Goal: Task Accomplishment & Management: Manage account settings

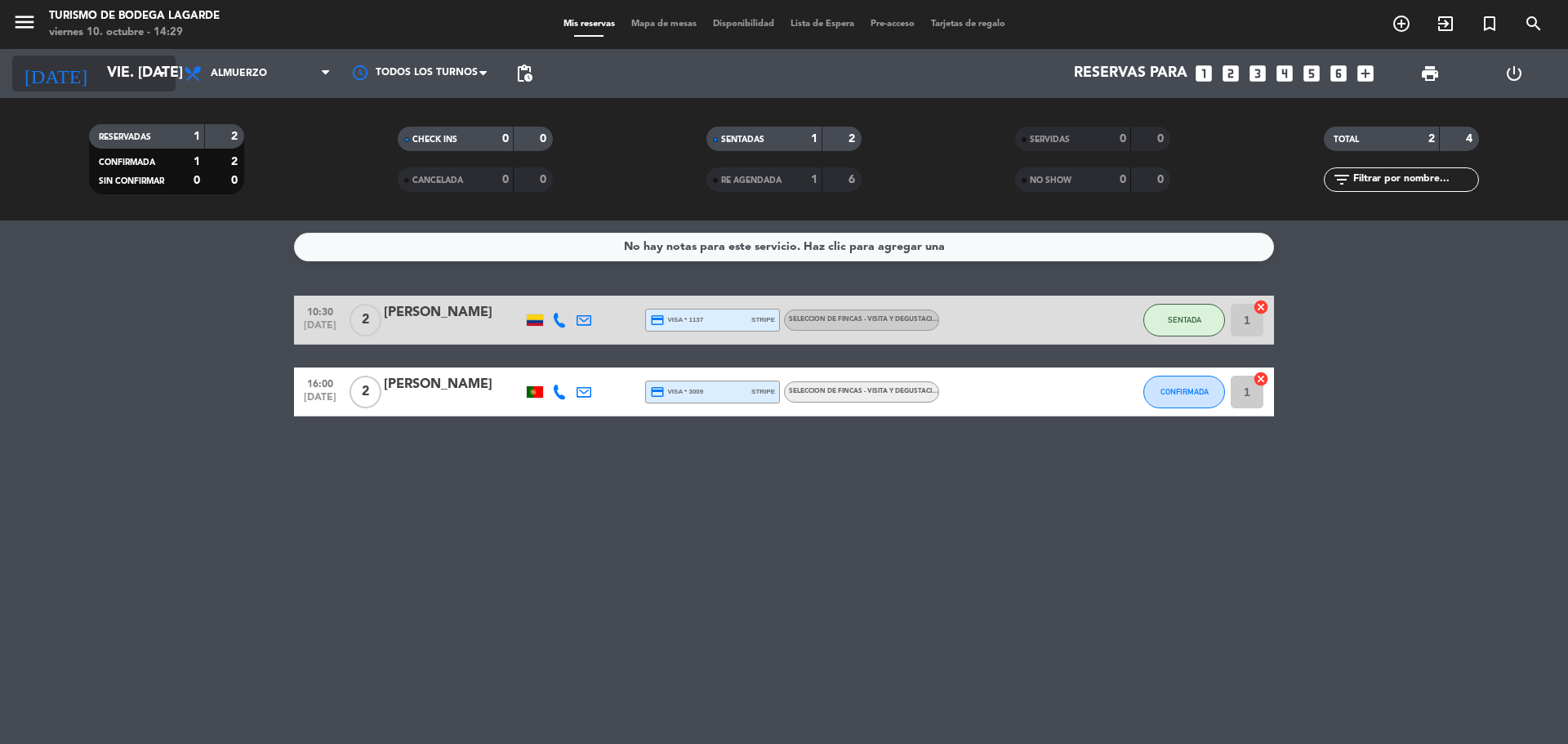
click at [147, 89] on input "vie. [DATE]" at bounding box center [193, 74] width 190 height 32
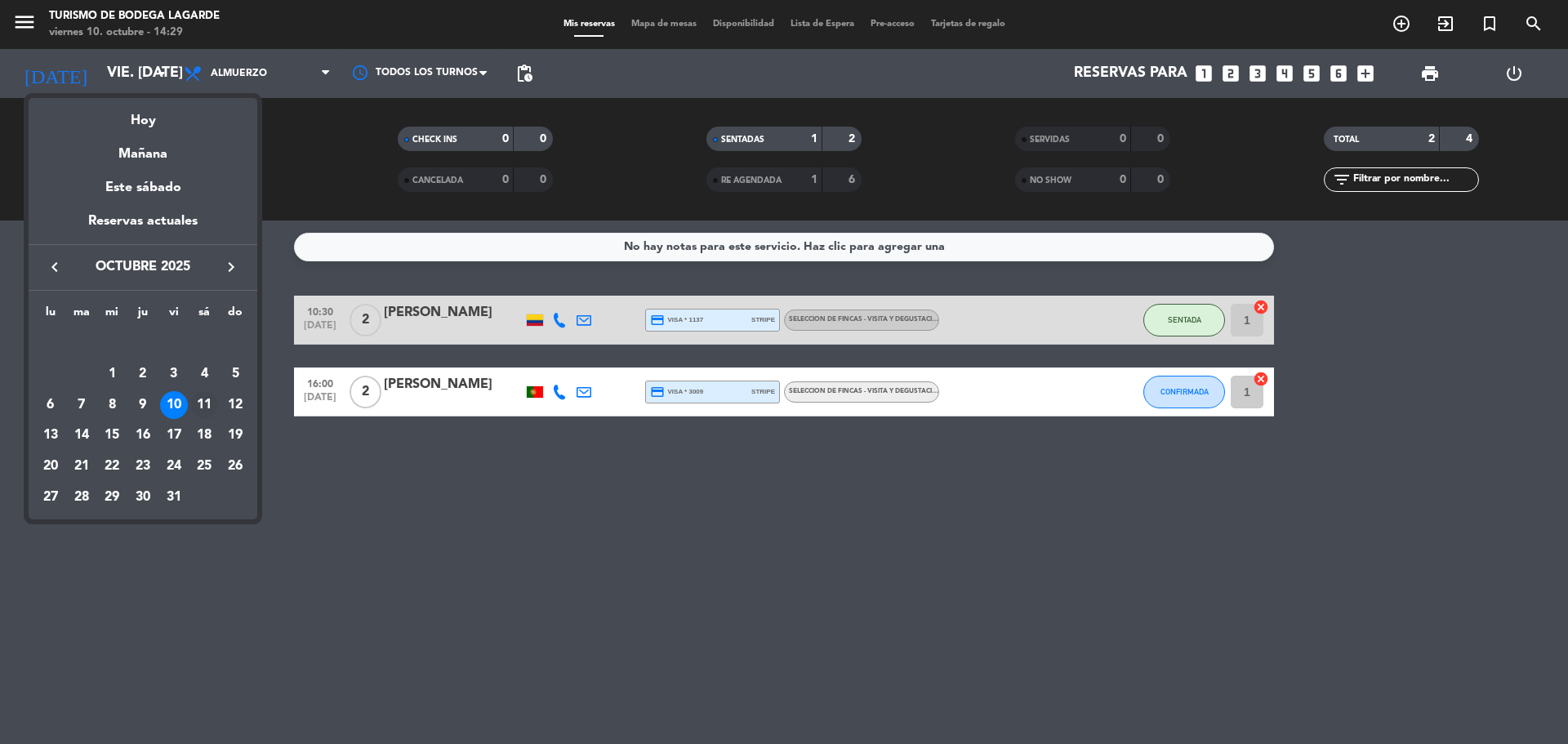
click at [202, 401] on div "11" at bounding box center [204, 405] width 28 height 28
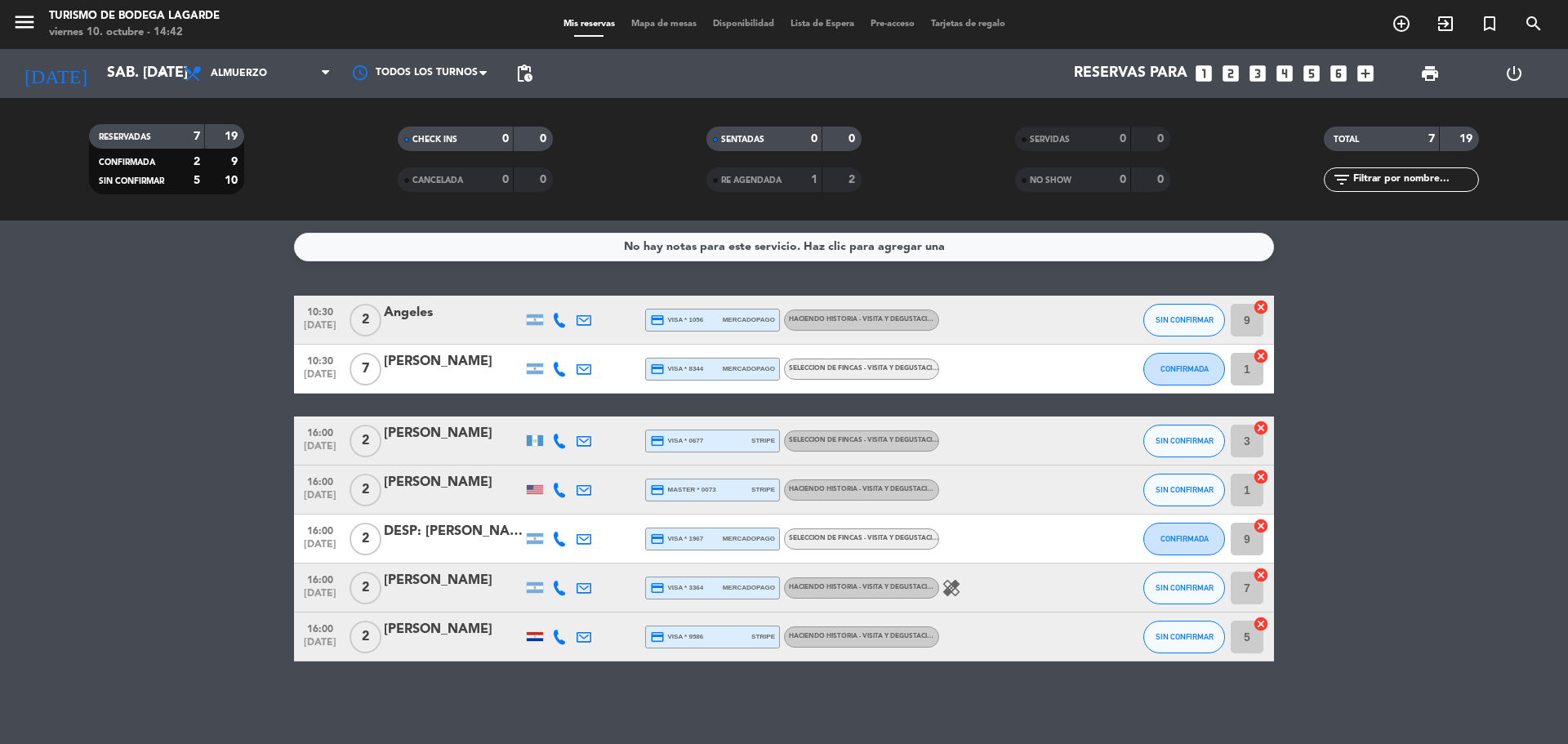
click at [452, 332] on div at bounding box center [453, 330] width 139 height 13
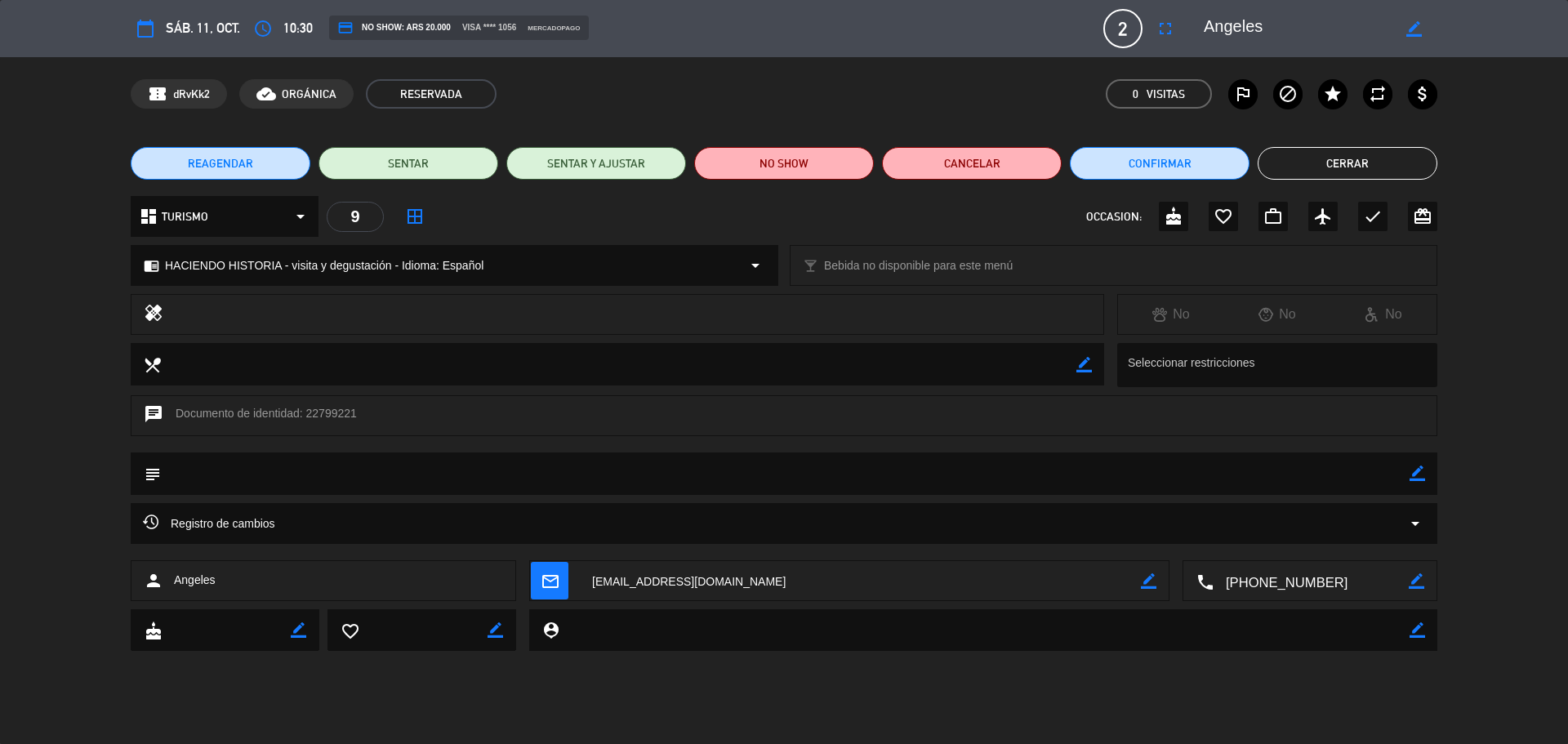
click at [1264, 578] on textarea at bounding box center [1311, 581] width 195 height 40
click at [1284, 546] on span "Click para copiar" at bounding box center [1290, 541] width 85 height 17
click at [1228, 29] on textarea at bounding box center [1297, 28] width 187 height 30
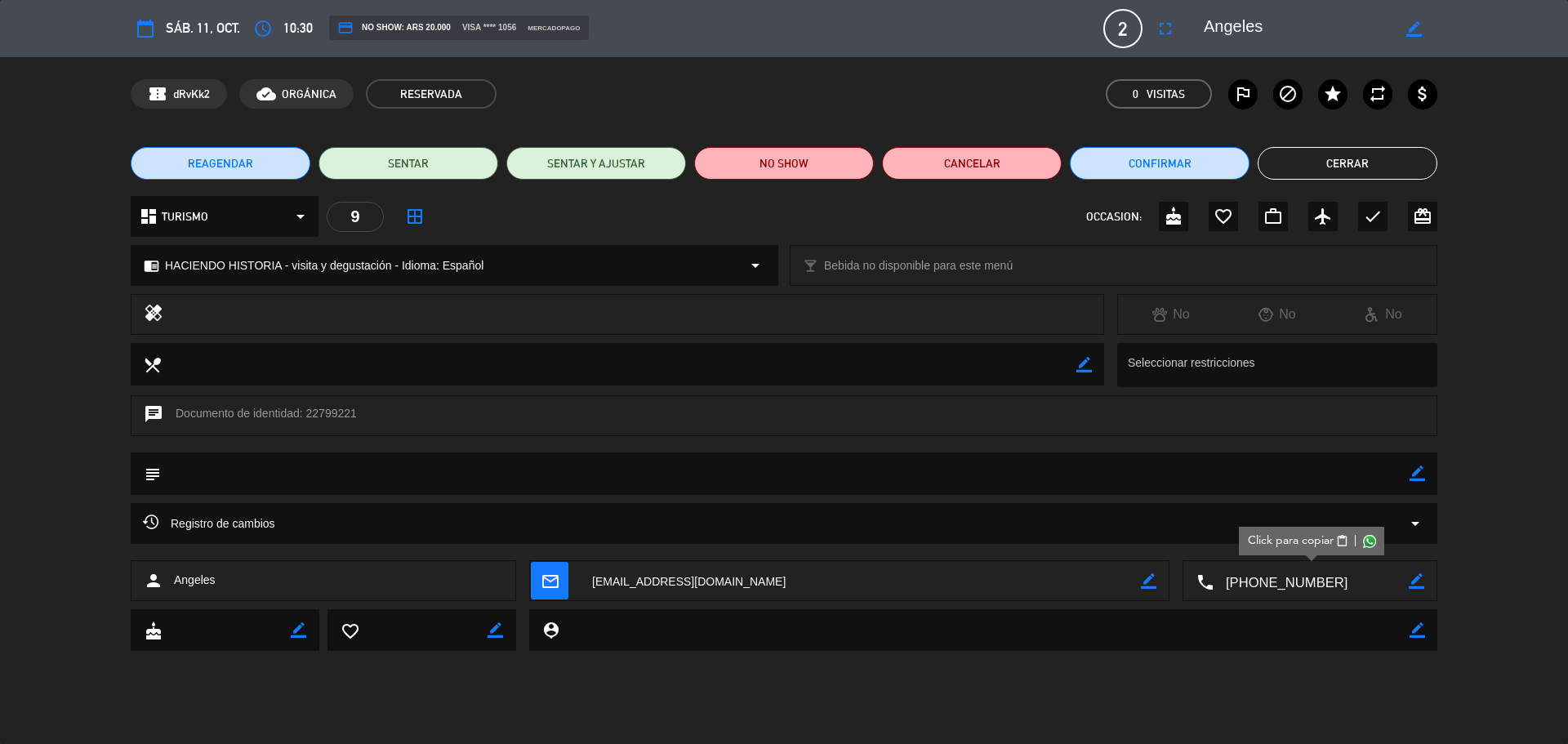
click at [1281, 141] on div "REAGENDAR SENTAR SENTAR Y AJUSTAR NO SHOW Cancelar Confirmar Cerrar" at bounding box center [784, 163] width 1568 height 66
click at [1248, 30] on textarea at bounding box center [1297, 28] width 187 height 30
click at [1307, 173] on button "Cerrar" at bounding box center [1348, 163] width 180 height 32
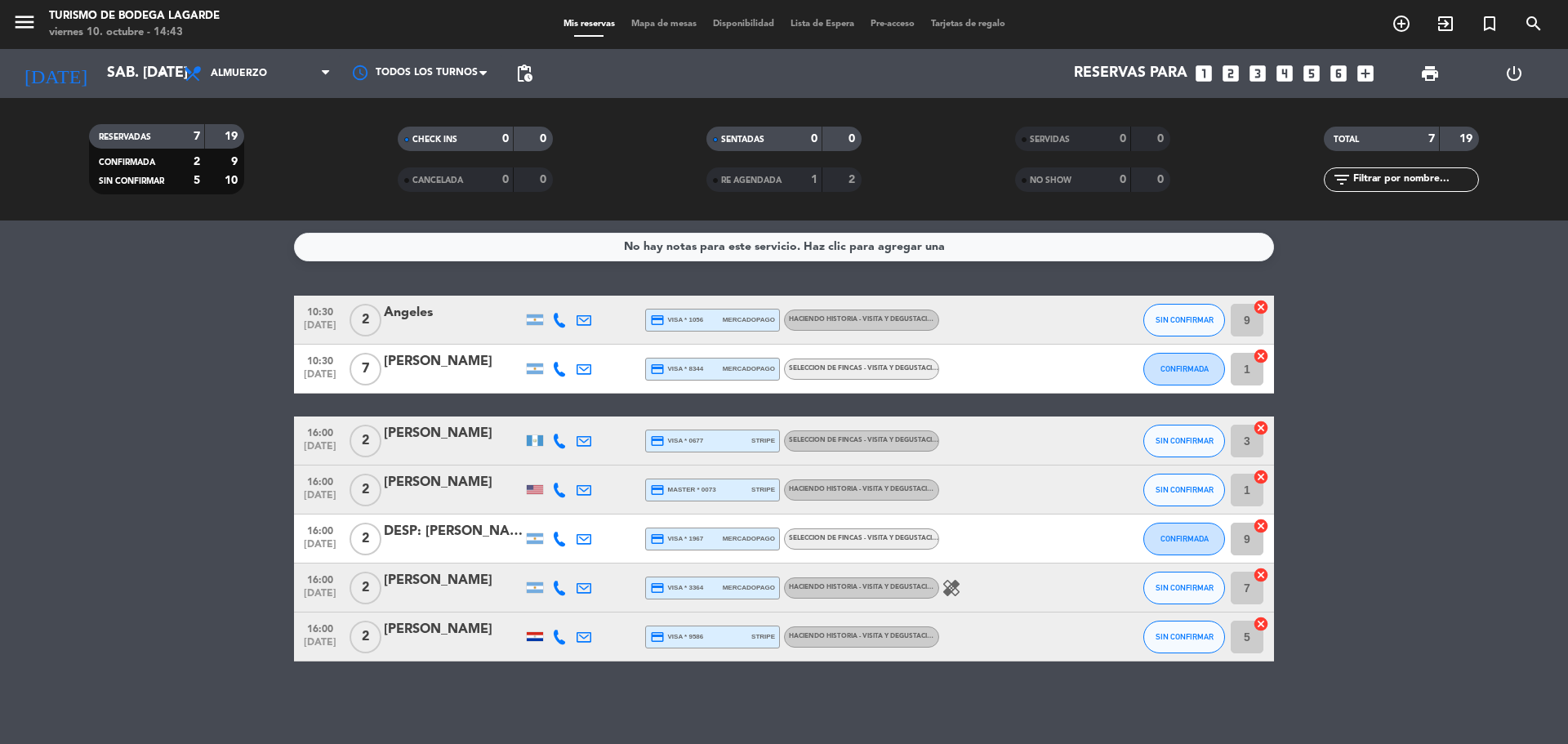
click at [430, 373] on div at bounding box center [453, 380] width 139 height 13
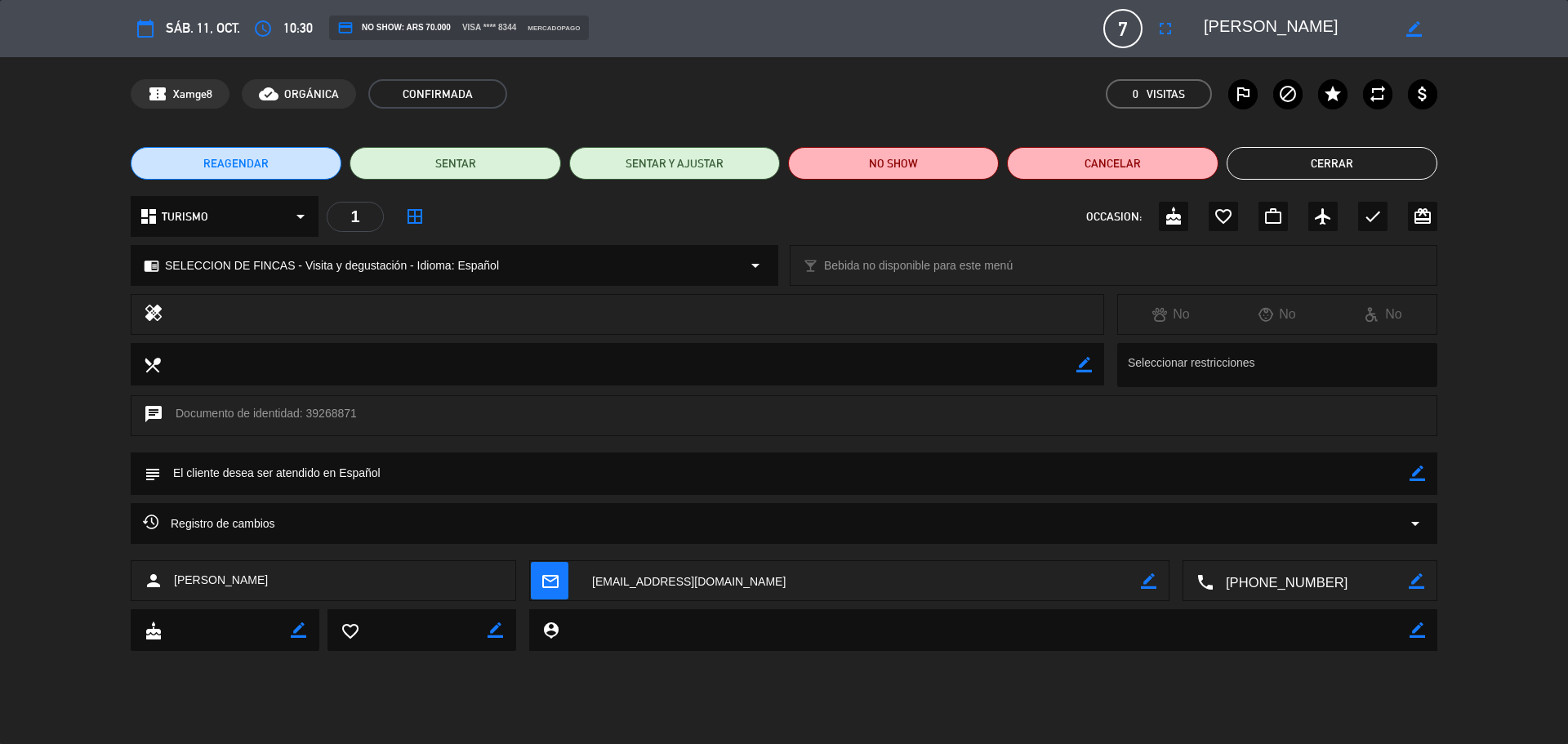
click at [1267, 587] on textarea at bounding box center [1311, 581] width 195 height 40
click at [1275, 540] on span "Click para copiar" at bounding box center [1290, 541] width 85 height 17
click at [1310, 23] on textarea at bounding box center [1297, 28] width 187 height 30
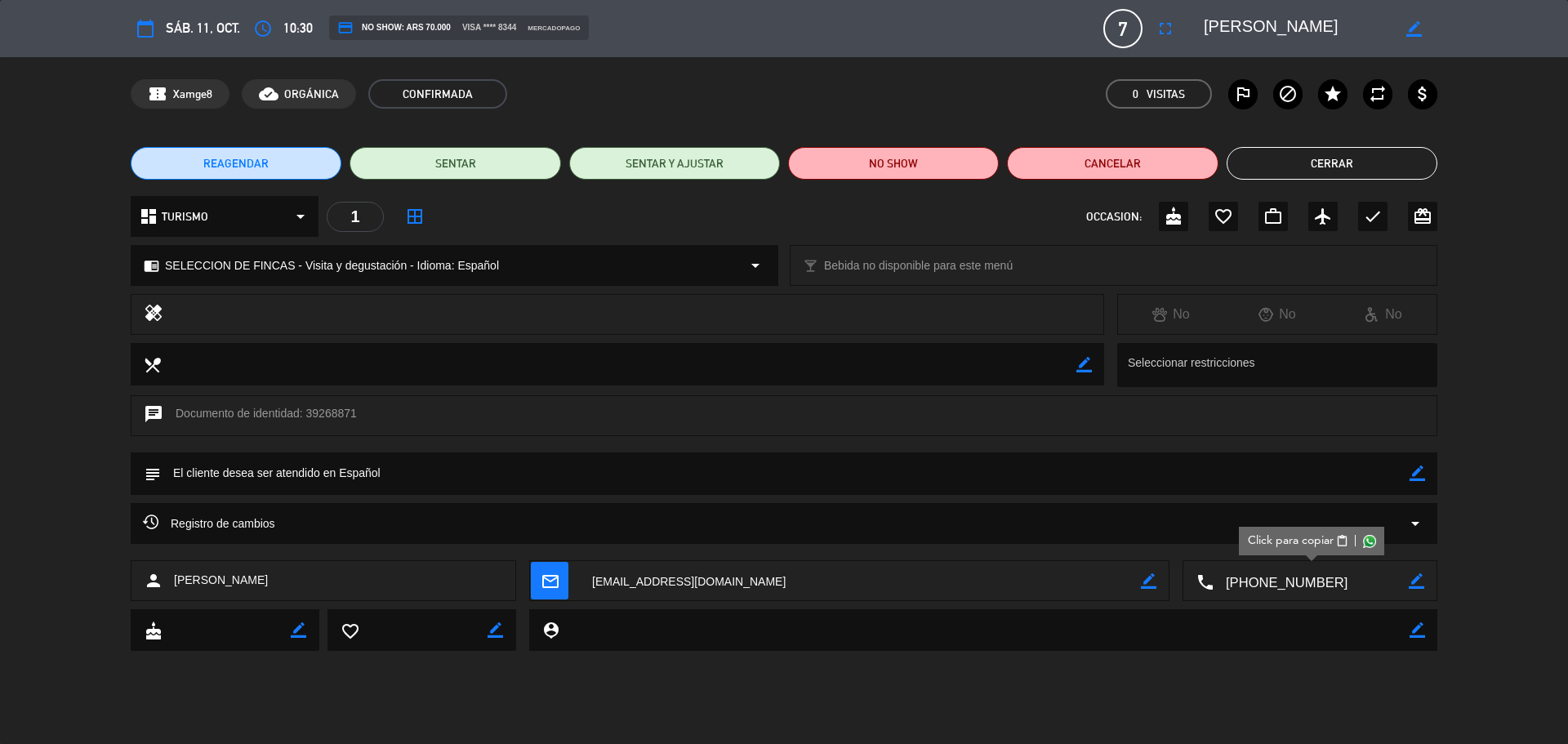
click at [1286, 174] on button "Cerrar" at bounding box center [1332, 163] width 211 height 32
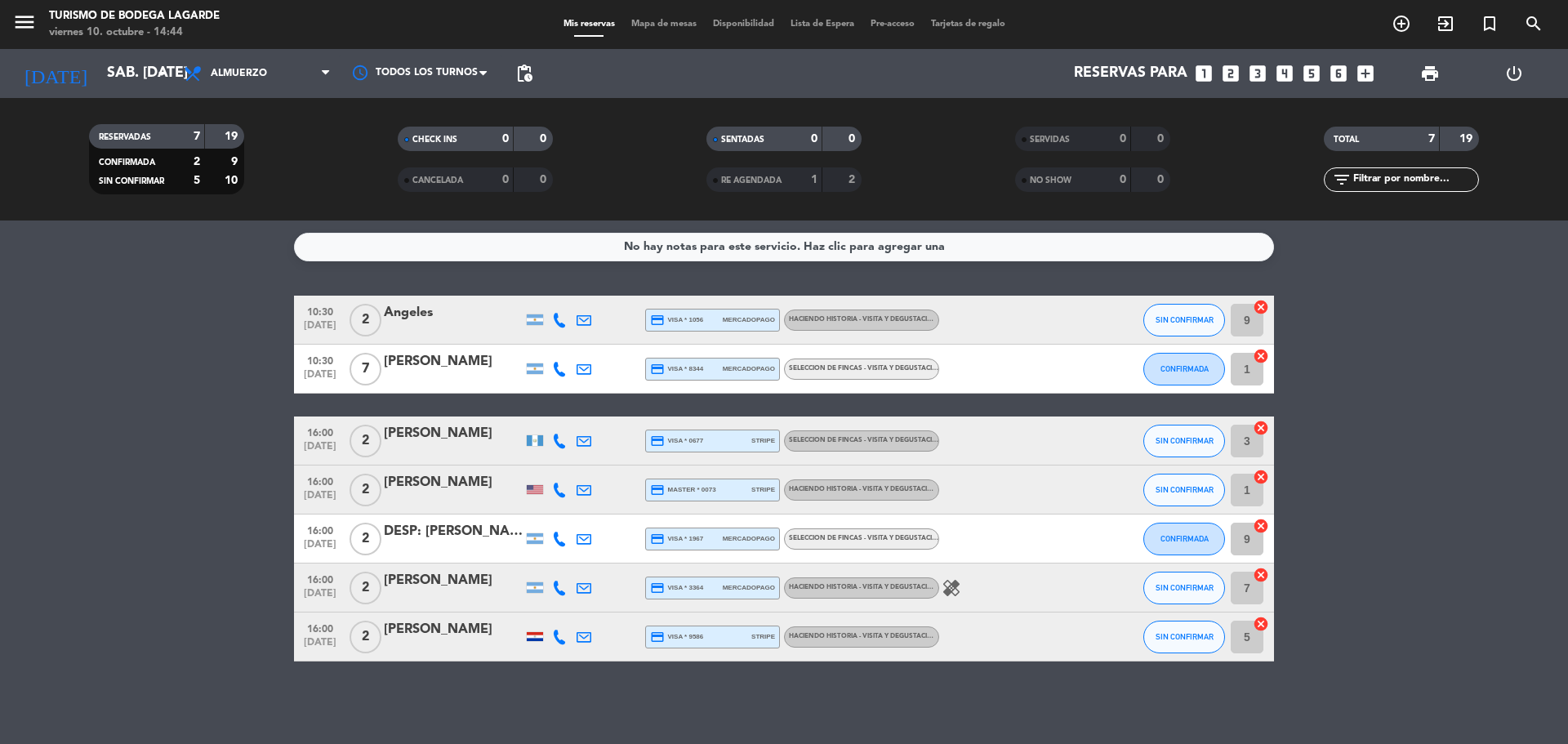
click at [422, 447] on div at bounding box center [453, 452] width 139 height 13
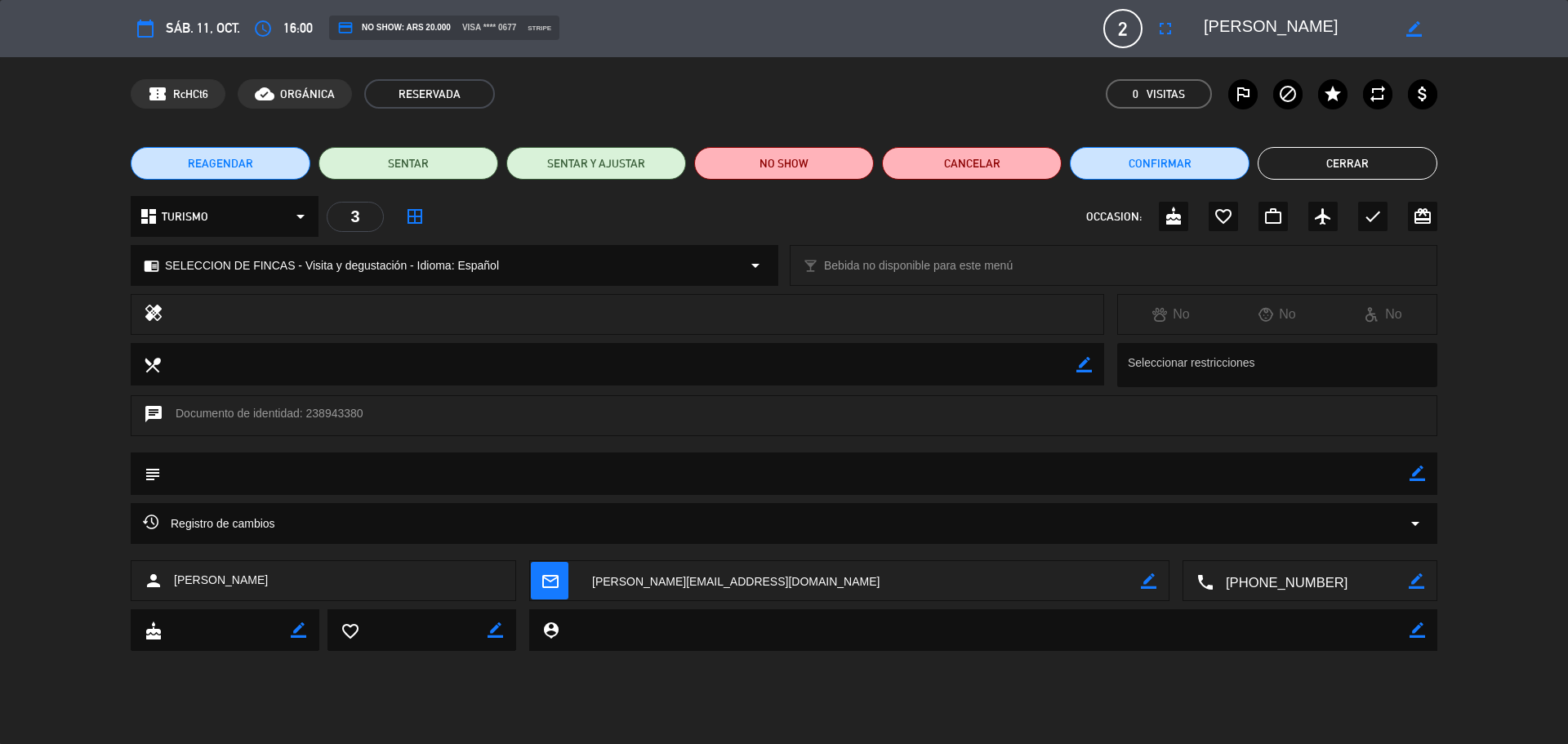
click at [1265, 589] on textarea at bounding box center [1311, 581] width 195 height 40
click at [1284, 541] on span "Click para copiar" at bounding box center [1290, 541] width 85 height 17
click at [1264, 22] on textarea at bounding box center [1297, 28] width 187 height 30
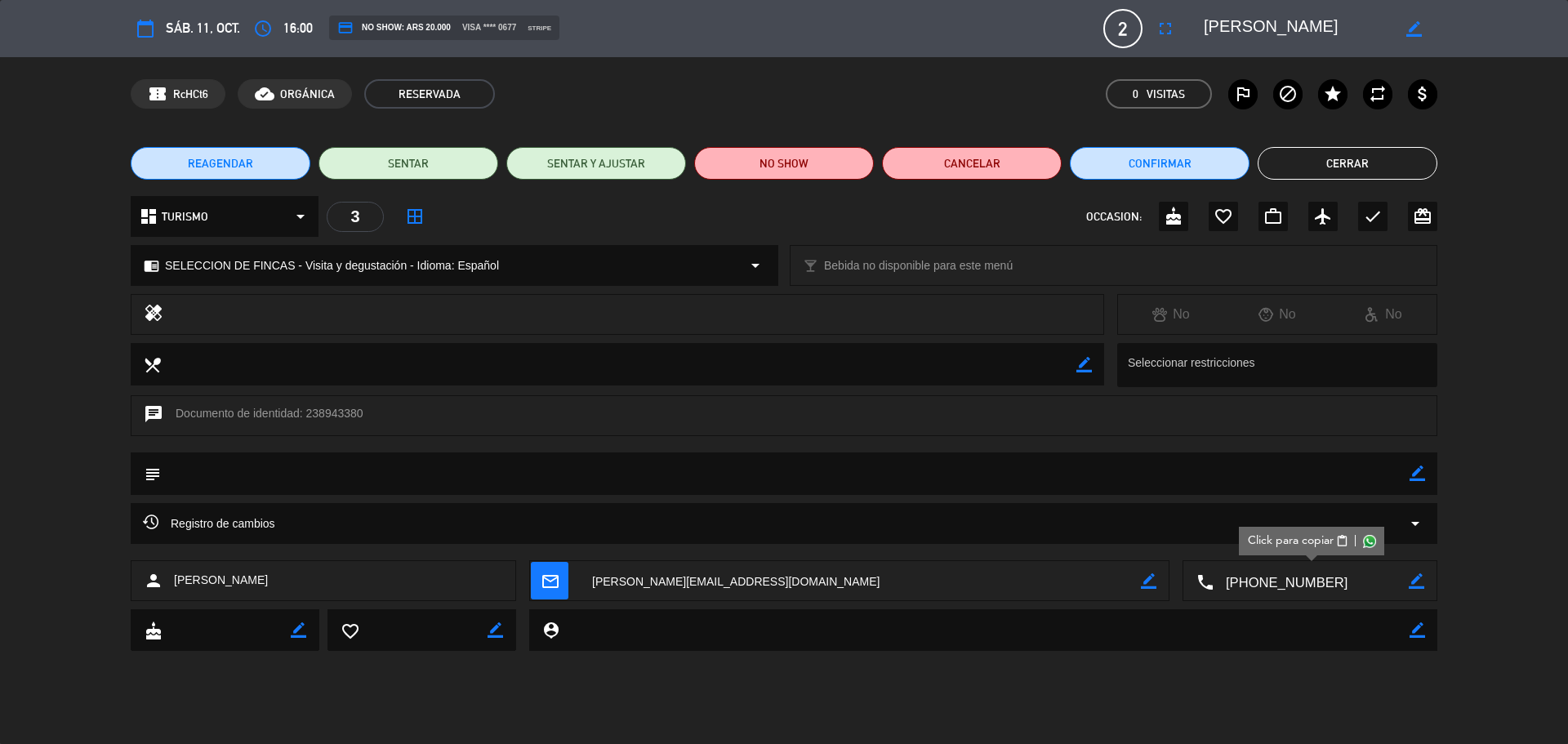
click at [1313, 156] on button "Cerrar" at bounding box center [1348, 163] width 180 height 32
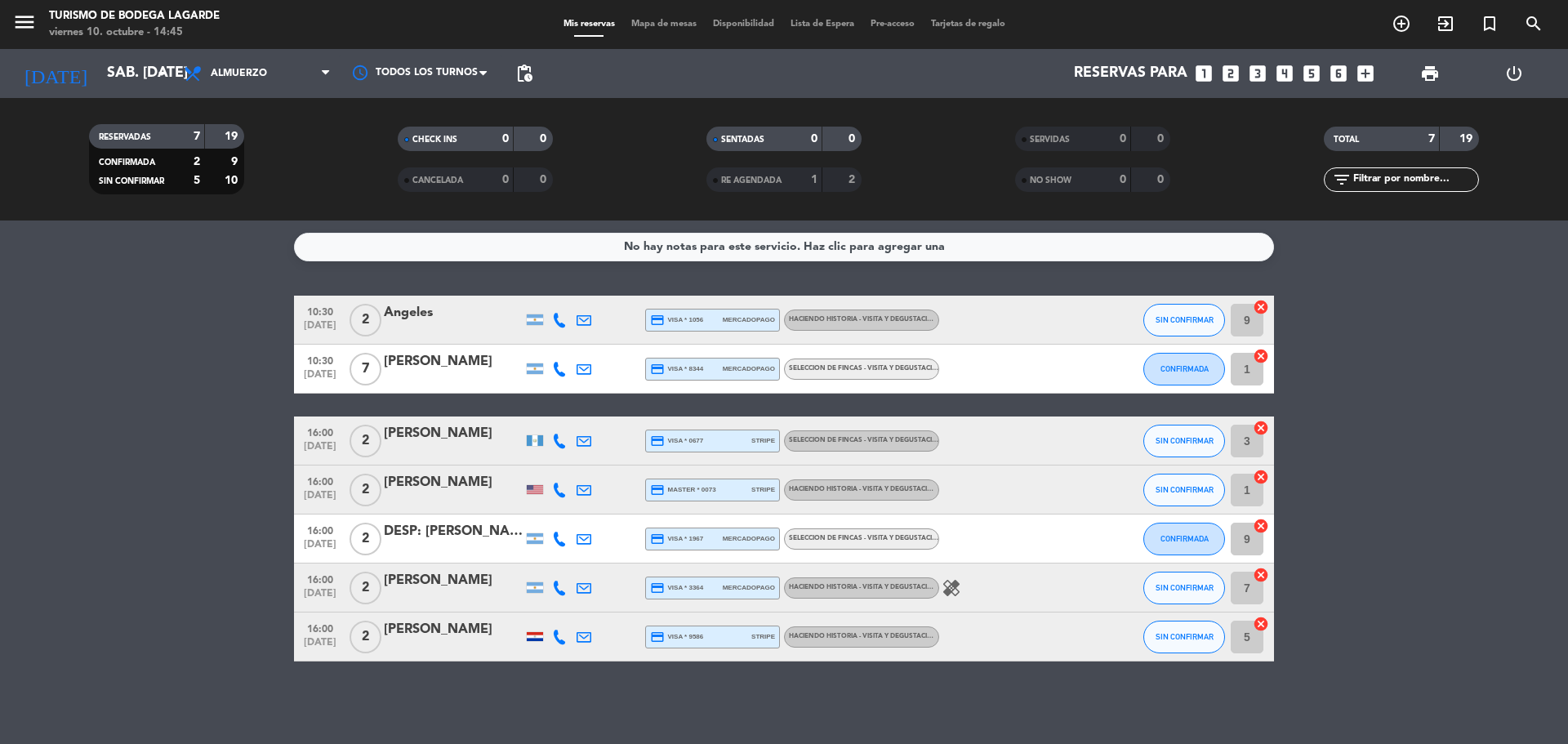
click at [452, 483] on div "[PERSON_NAME]" at bounding box center [453, 483] width 139 height 22
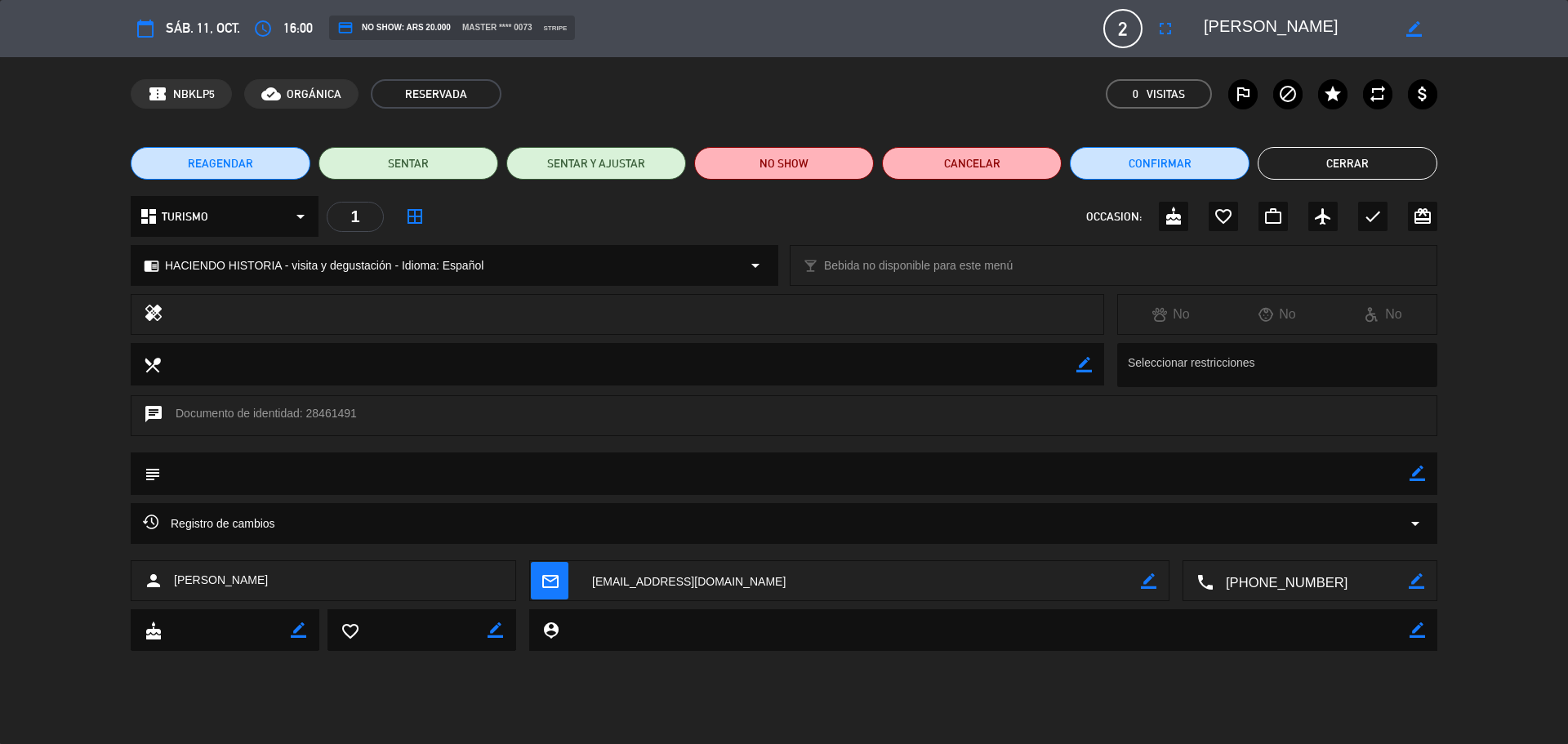
click at [1260, 579] on textarea at bounding box center [1311, 581] width 195 height 40
click at [1296, 542] on span "Click para copiar" at bounding box center [1290, 541] width 85 height 17
click at [1335, 156] on button "Cerrar" at bounding box center [1348, 163] width 180 height 32
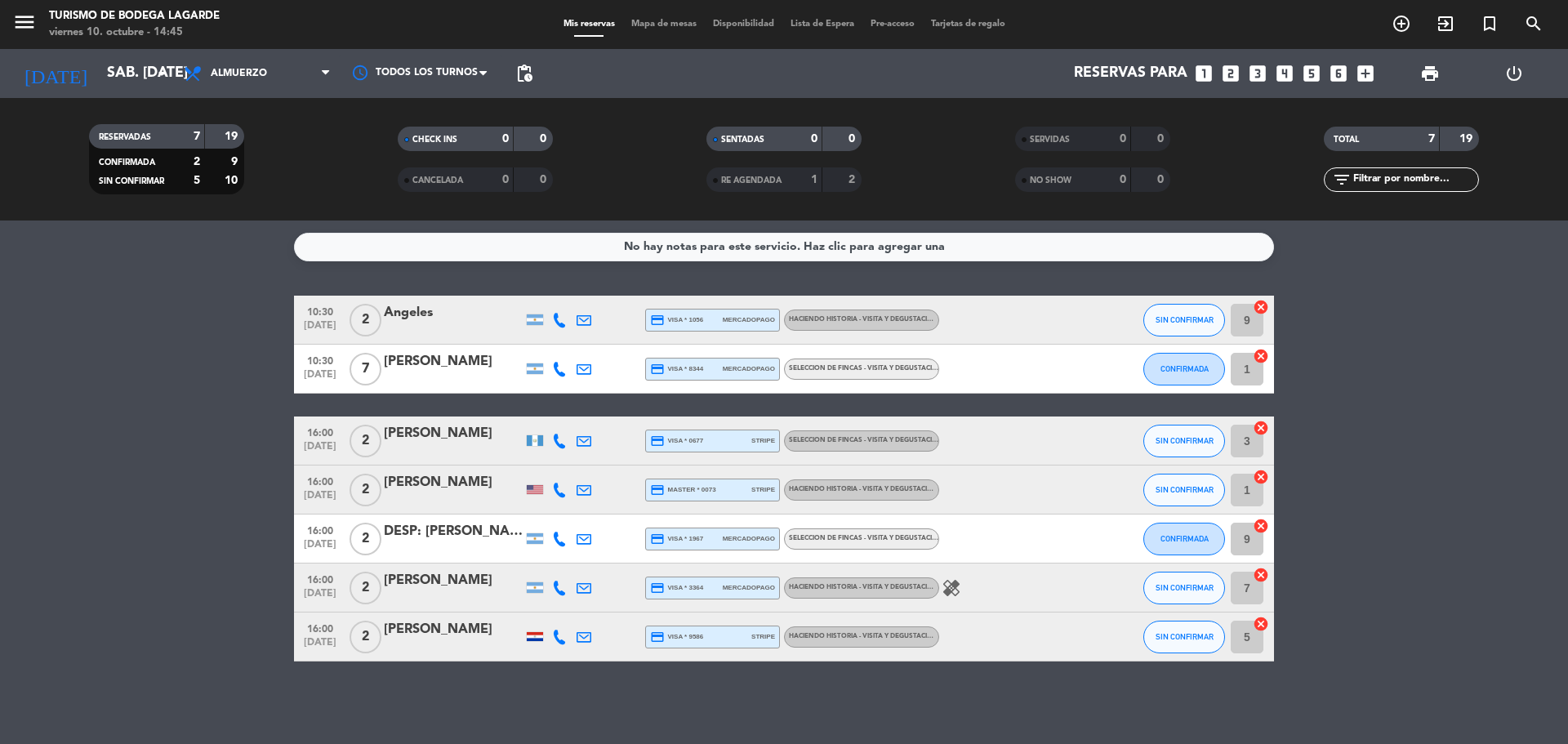
click at [448, 535] on div "DESP: [PERSON_NAME] X2" at bounding box center [453, 532] width 139 height 22
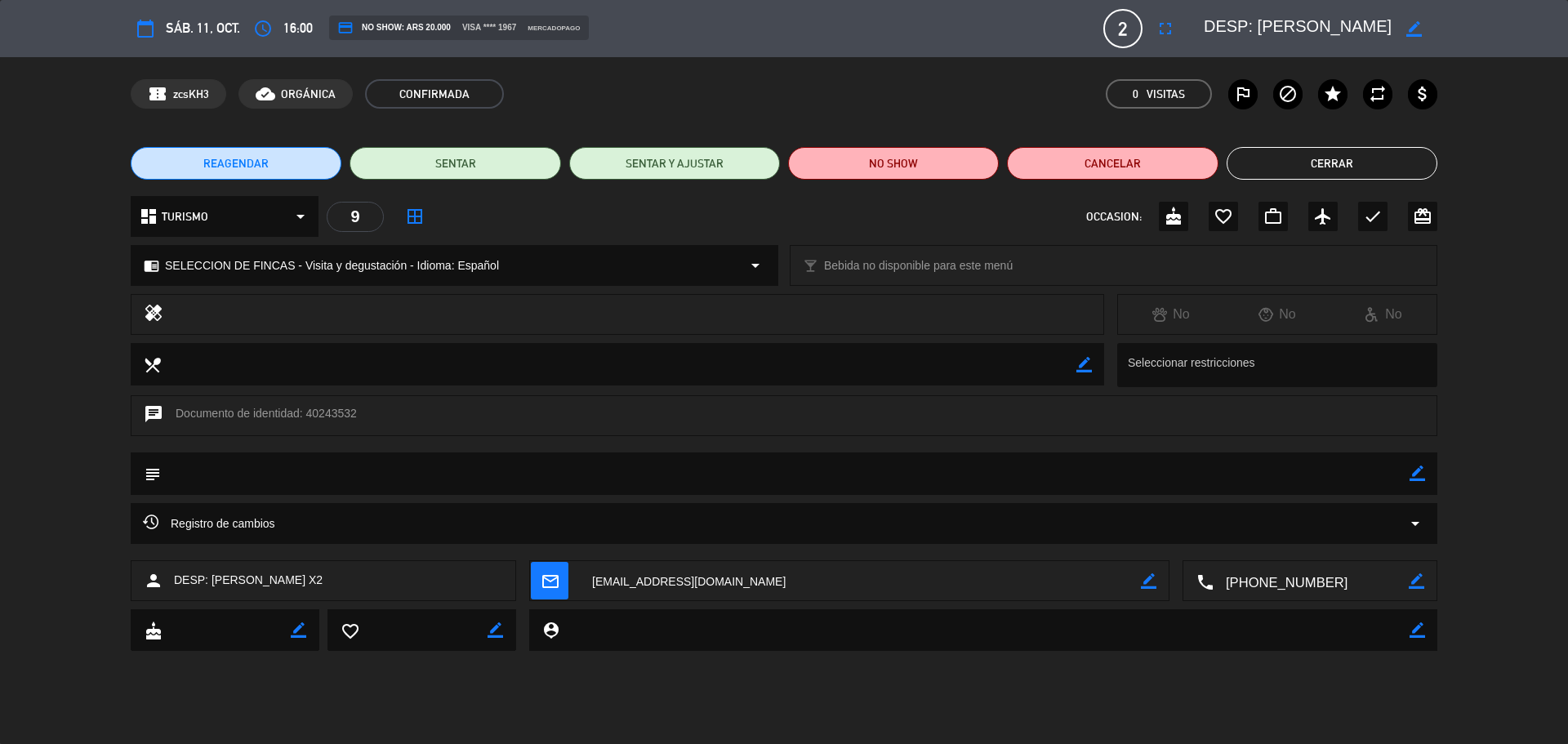
click at [1311, 580] on textarea at bounding box center [1311, 581] width 195 height 40
click at [1311, 543] on span "Click para copiar" at bounding box center [1290, 541] width 85 height 17
click at [1274, 157] on button "Cerrar" at bounding box center [1332, 163] width 211 height 32
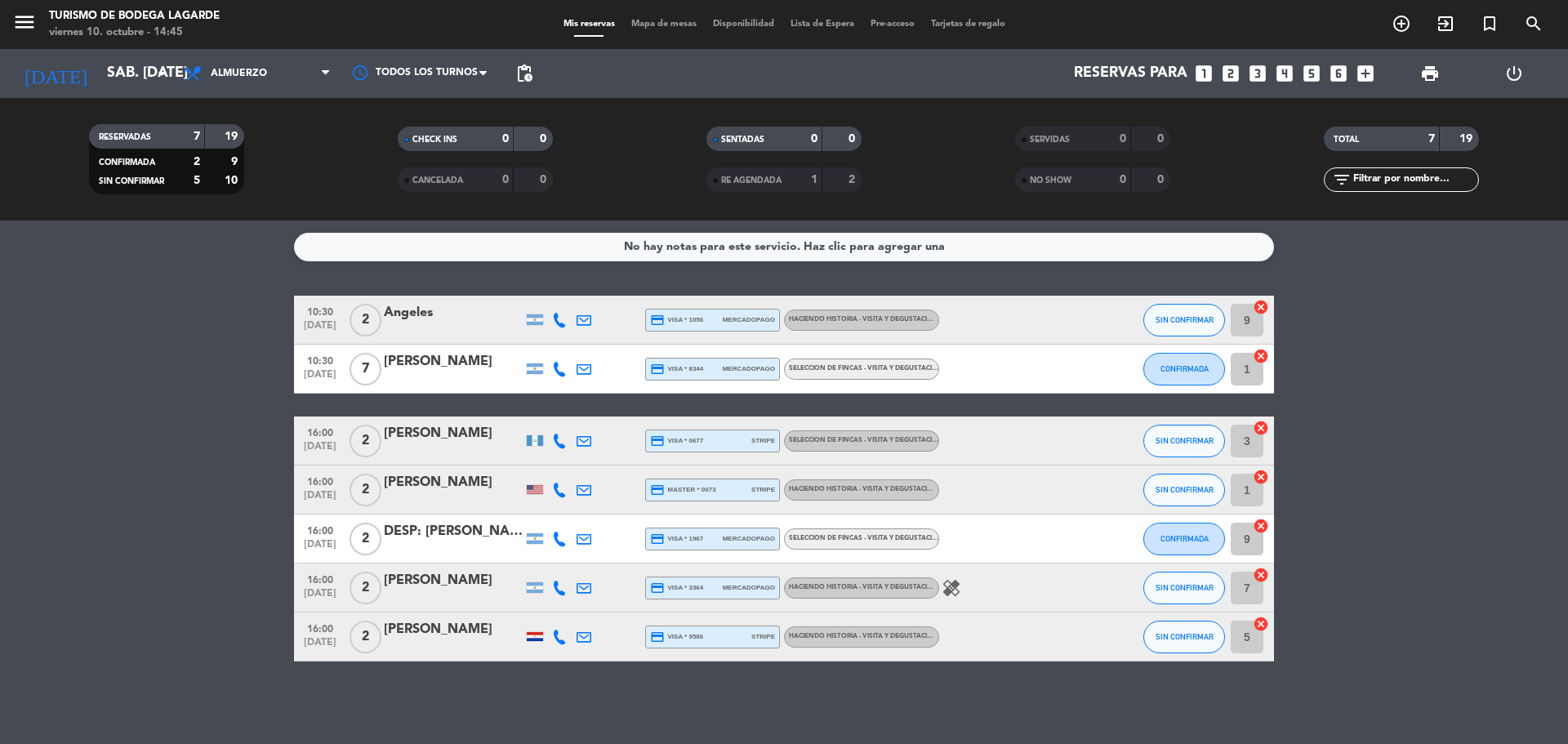
click at [475, 587] on div "[PERSON_NAME]" at bounding box center [453, 581] width 139 height 22
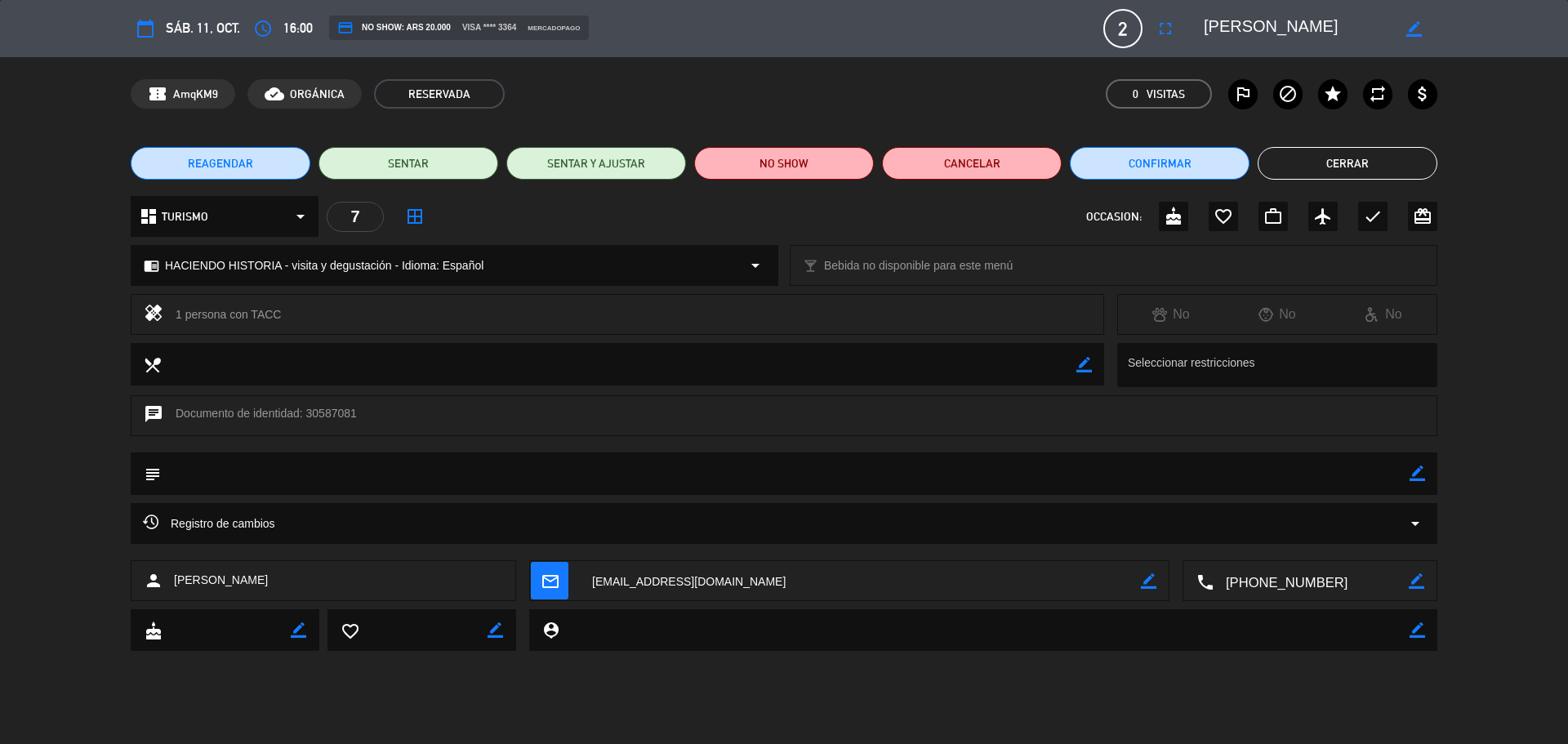
click at [1254, 582] on textarea at bounding box center [1311, 581] width 195 height 40
click at [1276, 548] on span "Click para copiar" at bounding box center [1290, 541] width 85 height 17
click at [1350, 147] on div "REAGENDAR SENTAR SENTAR Y AJUSTAR NO SHOW Cancelar Confirmar Cerrar" at bounding box center [784, 163] width 1568 height 66
click at [1326, 168] on button "Cerrar" at bounding box center [1348, 163] width 180 height 32
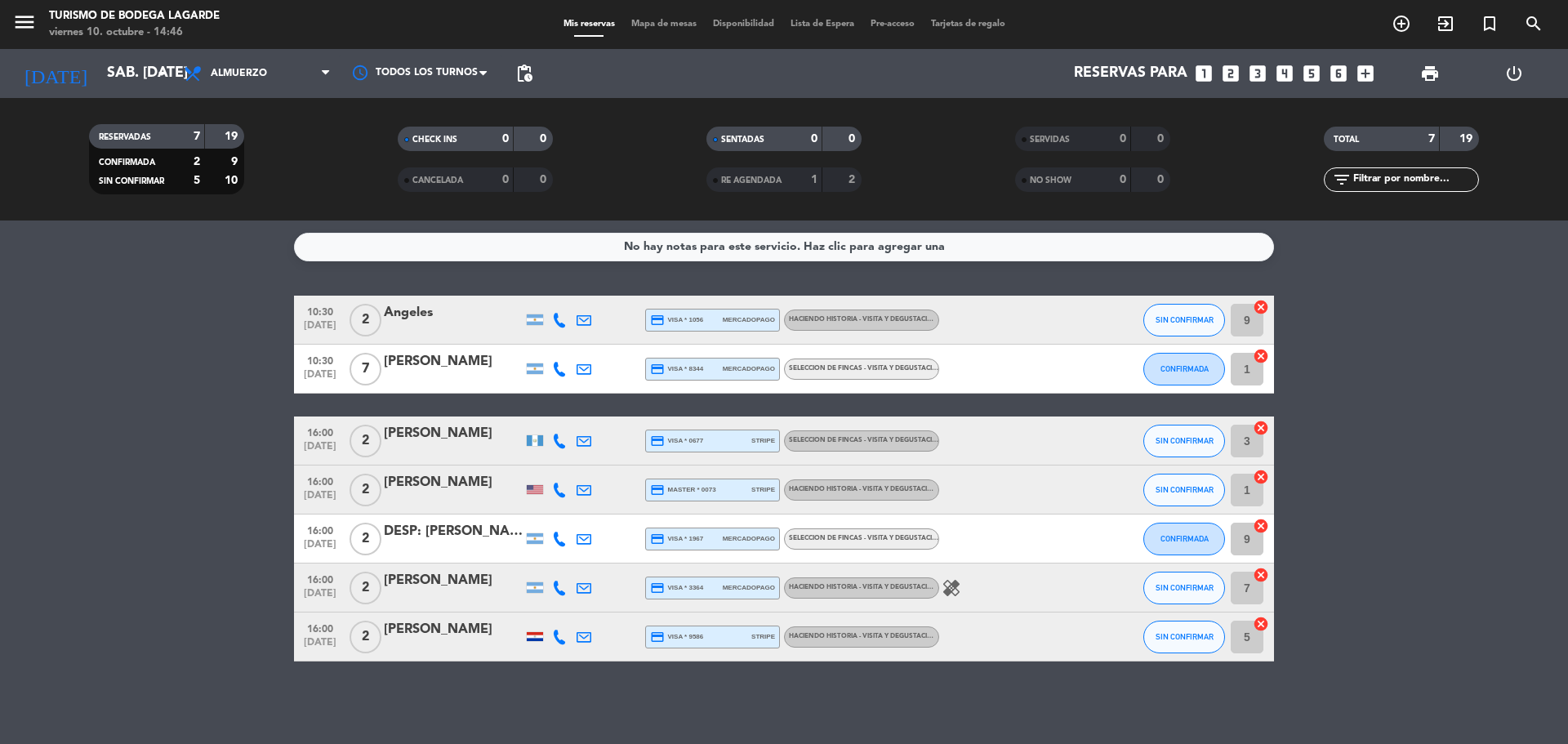
click at [427, 644] on div at bounding box center [453, 648] width 139 height 13
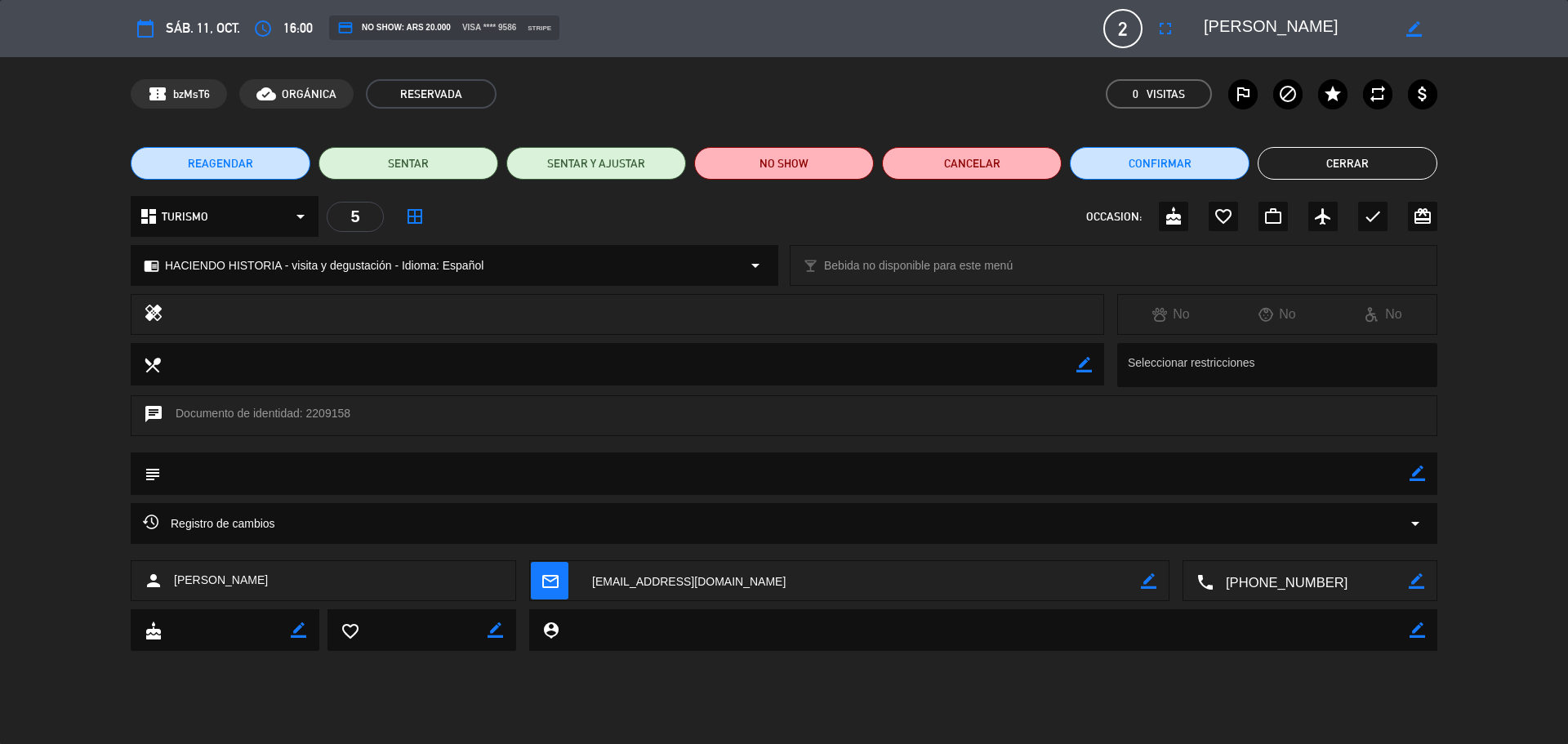
click at [1290, 581] on textarea at bounding box center [1311, 581] width 195 height 40
click at [1303, 544] on span "Click para copiar" at bounding box center [1290, 541] width 85 height 17
click at [1326, 157] on button "Cerrar" at bounding box center [1348, 163] width 180 height 32
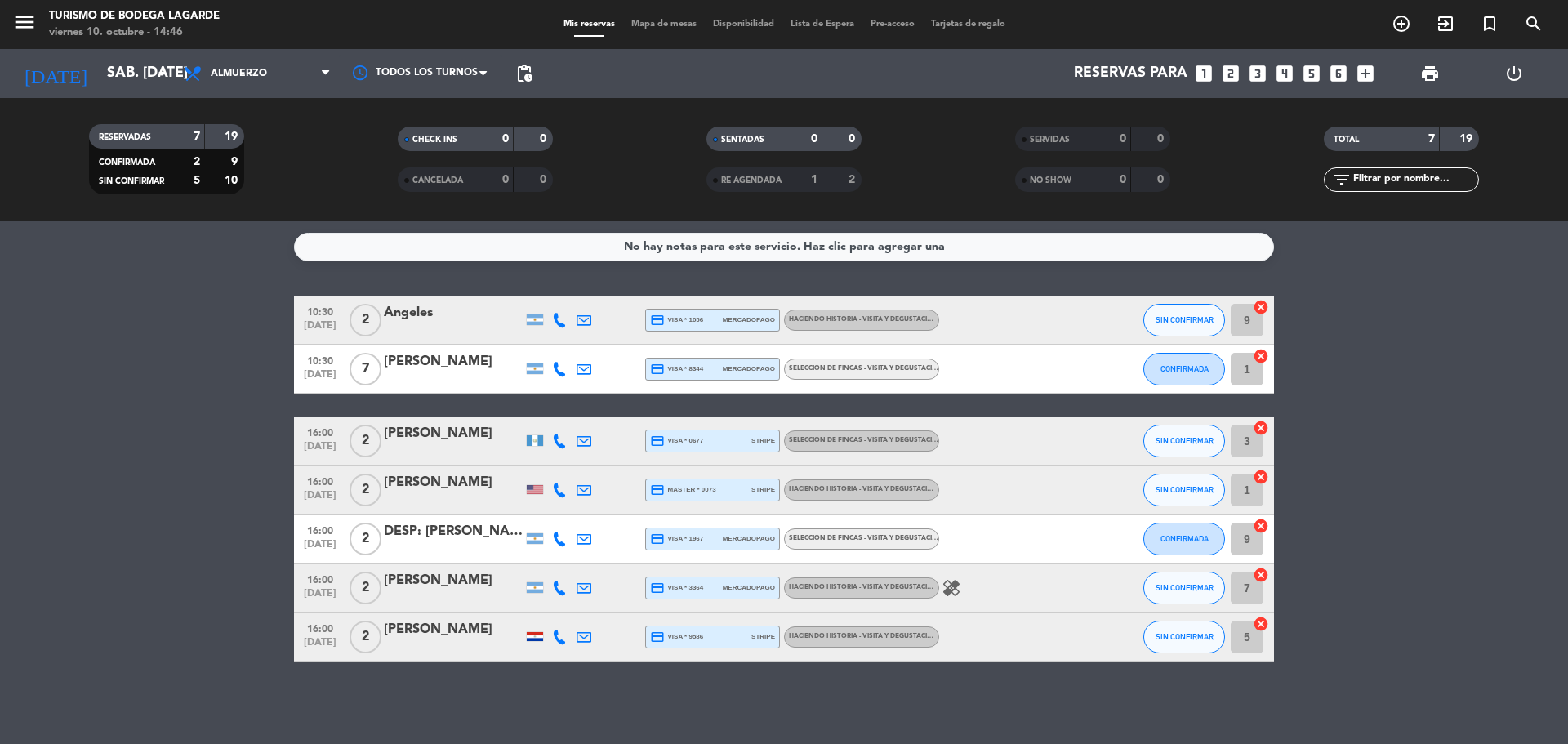
click at [530, 637] on div at bounding box center [535, 637] width 16 height 9
click at [506, 533] on div "DESP: [PERSON_NAME] X2" at bounding box center [453, 532] width 139 height 22
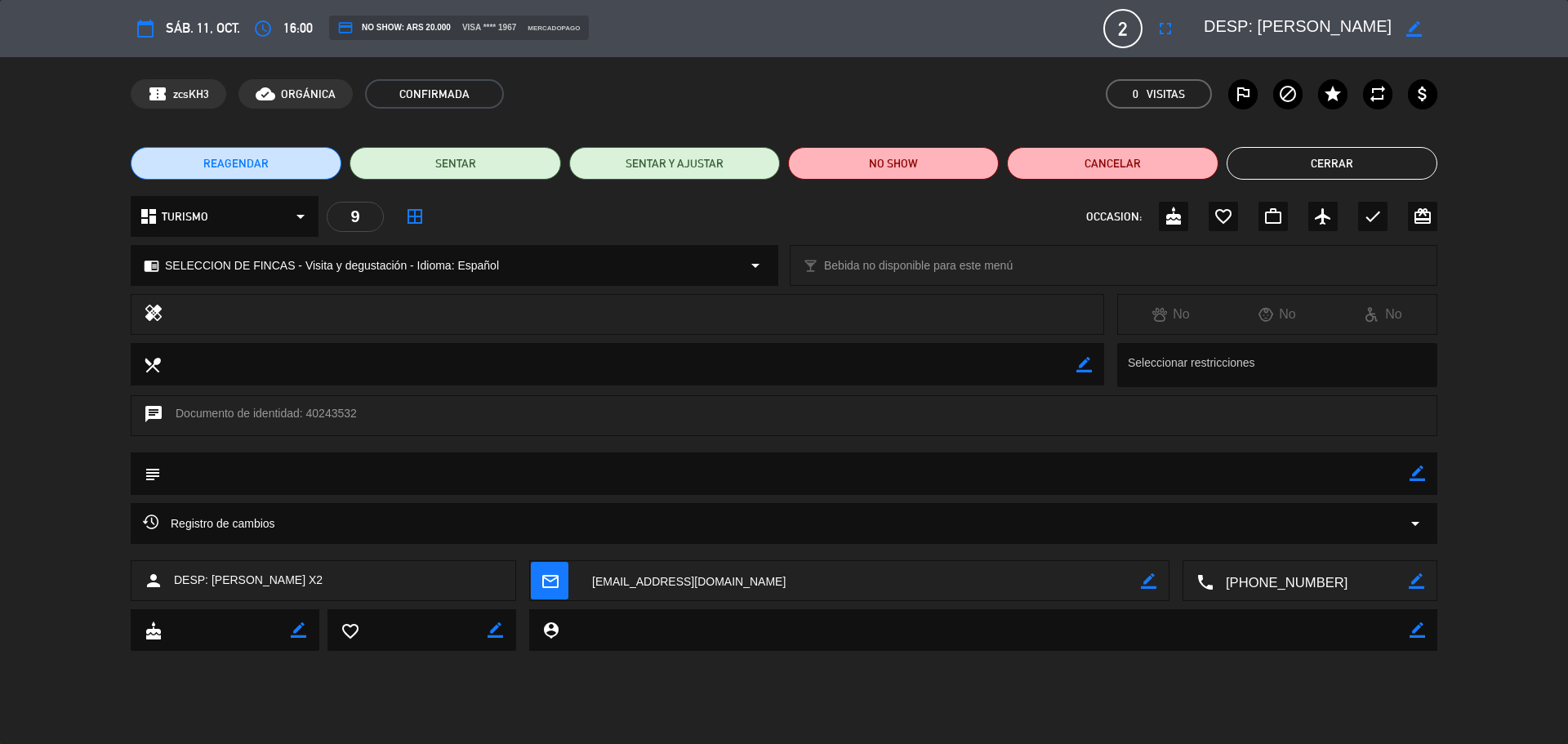
click at [1263, 20] on textarea at bounding box center [1297, 28] width 187 height 30
click at [1318, 162] on button "Cerrar" at bounding box center [1332, 163] width 211 height 32
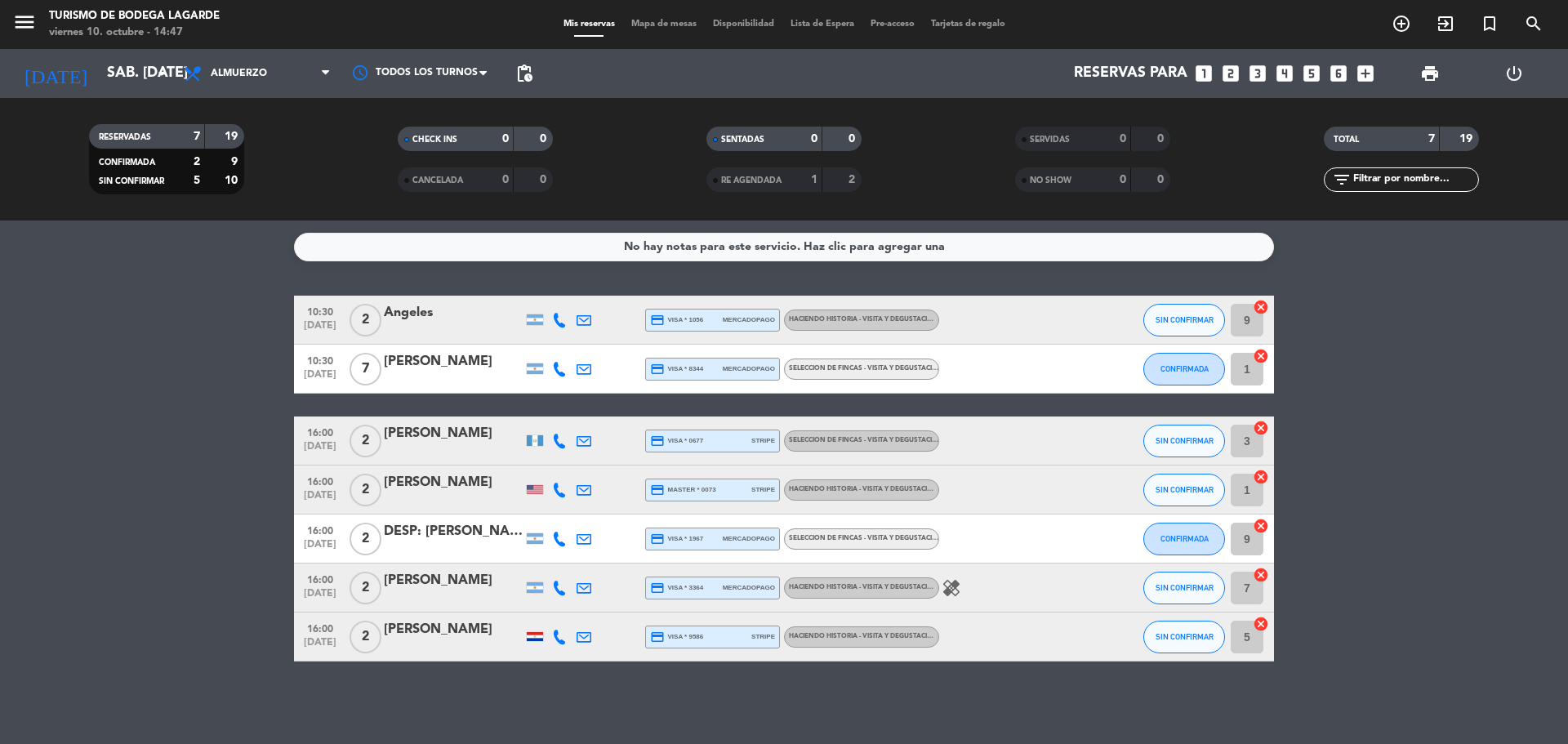
click at [553, 602] on div at bounding box center [559, 588] width 24 height 49
click at [557, 578] on div at bounding box center [559, 588] width 24 height 49
click at [557, 586] on icon at bounding box center [560, 588] width 14 height 14
click at [557, 637] on icon at bounding box center [560, 637] width 14 height 14
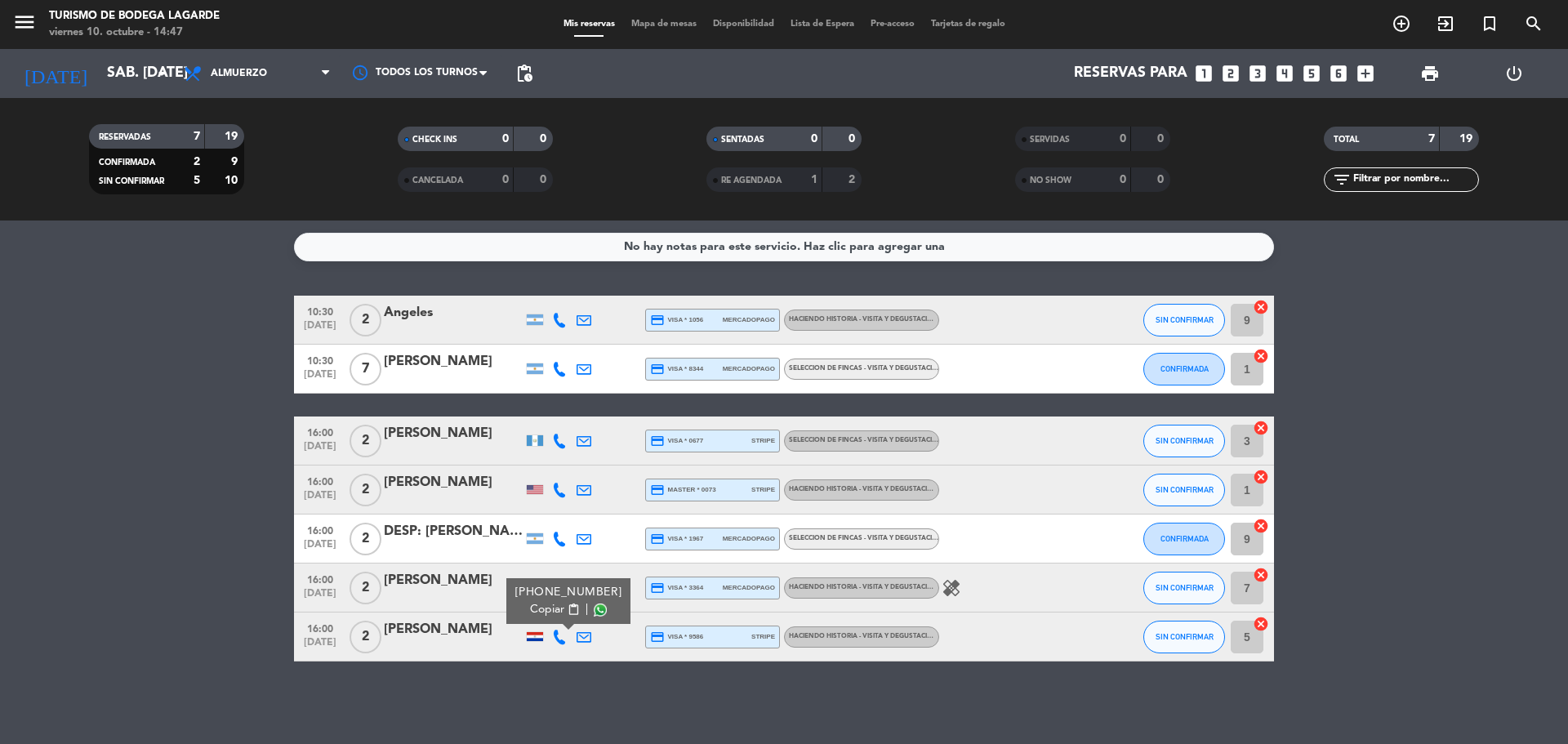
click at [557, 637] on icon at bounding box center [560, 637] width 14 height 14
click at [560, 587] on icon at bounding box center [560, 588] width 14 height 14
click at [1195, 589] on span "SIN CONFIRMAR" at bounding box center [1185, 587] width 58 height 9
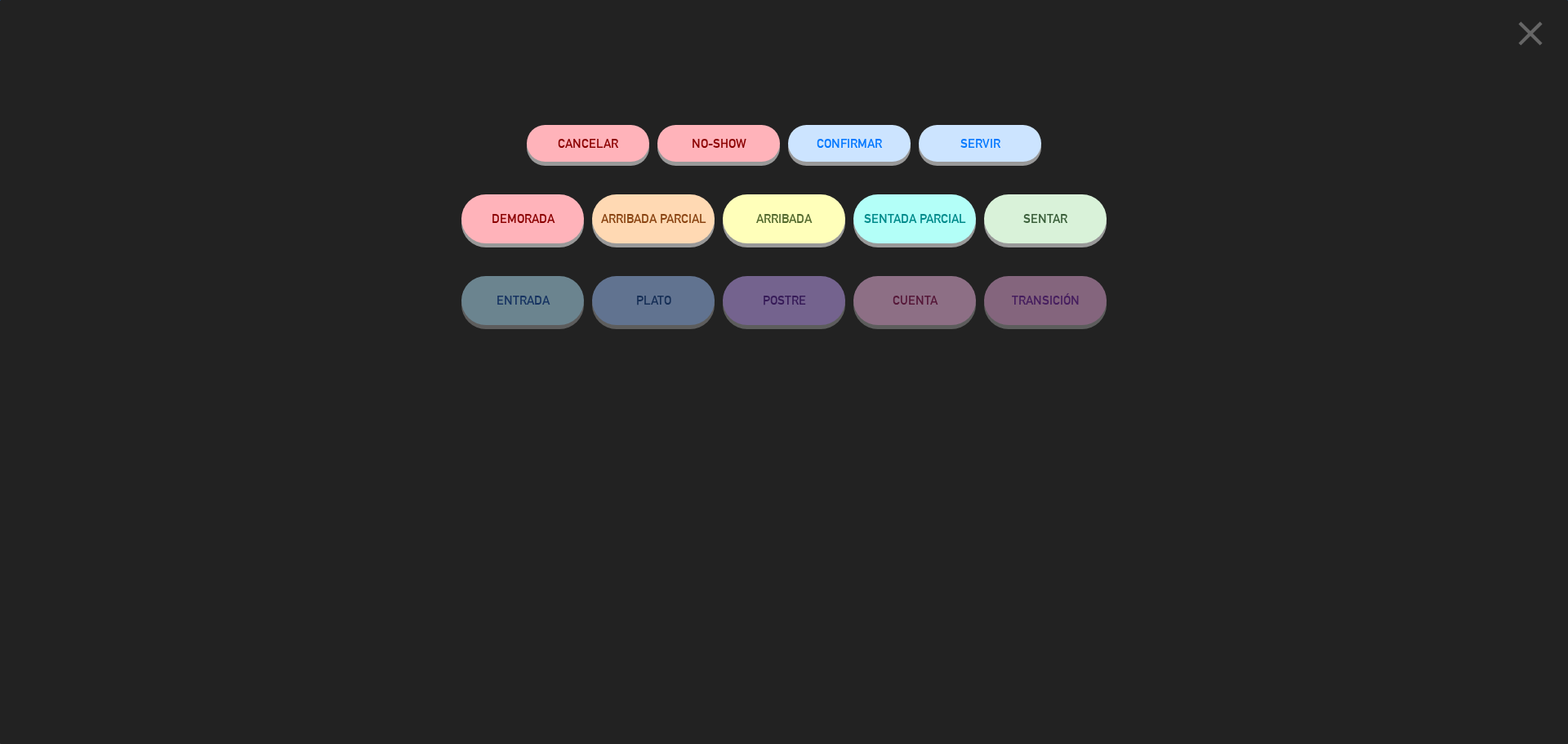
click at [894, 155] on button "CONFIRMAR" at bounding box center [849, 143] width 122 height 37
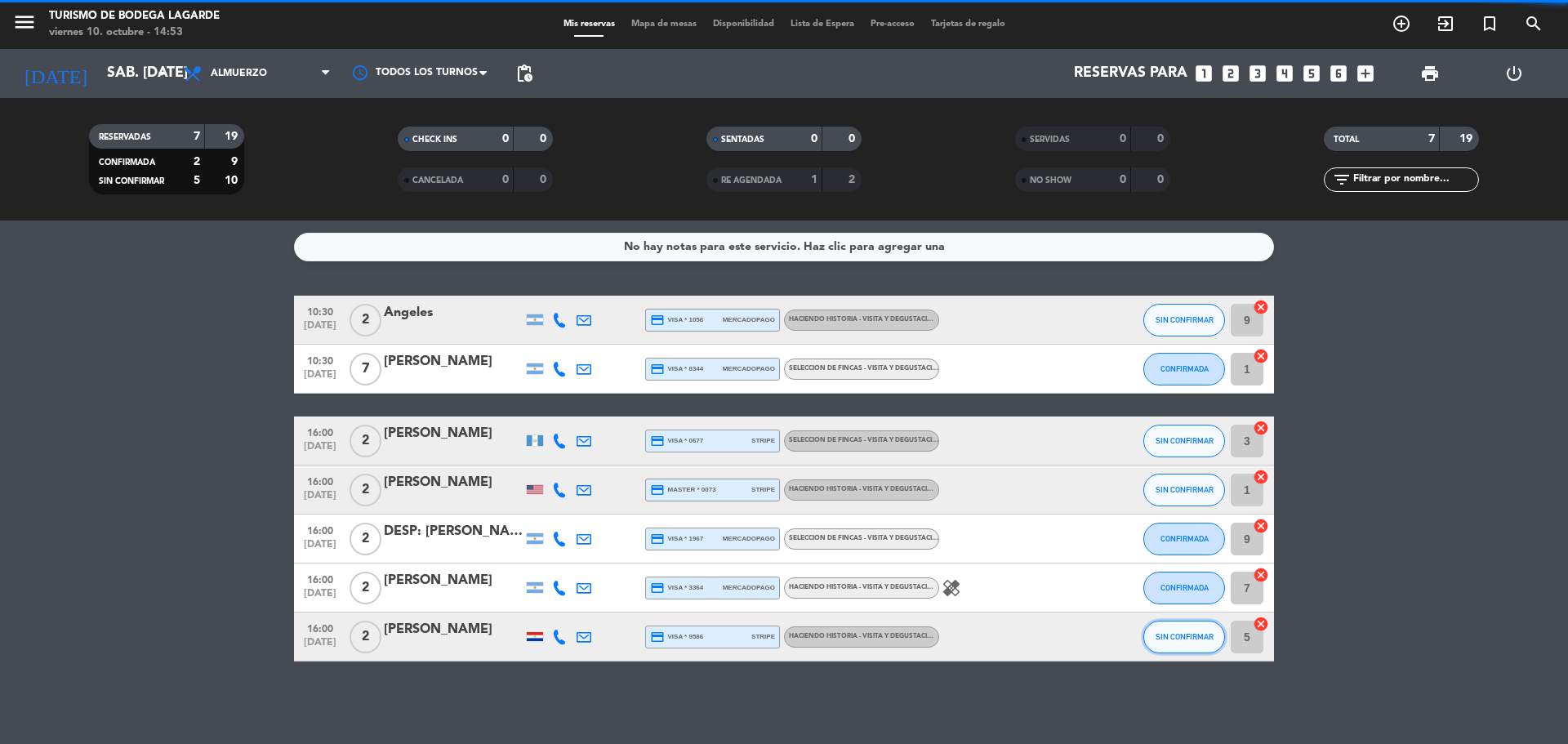
click at [1177, 645] on button "SIN CONFIRMAR" at bounding box center [1184, 637] width 82 height 32
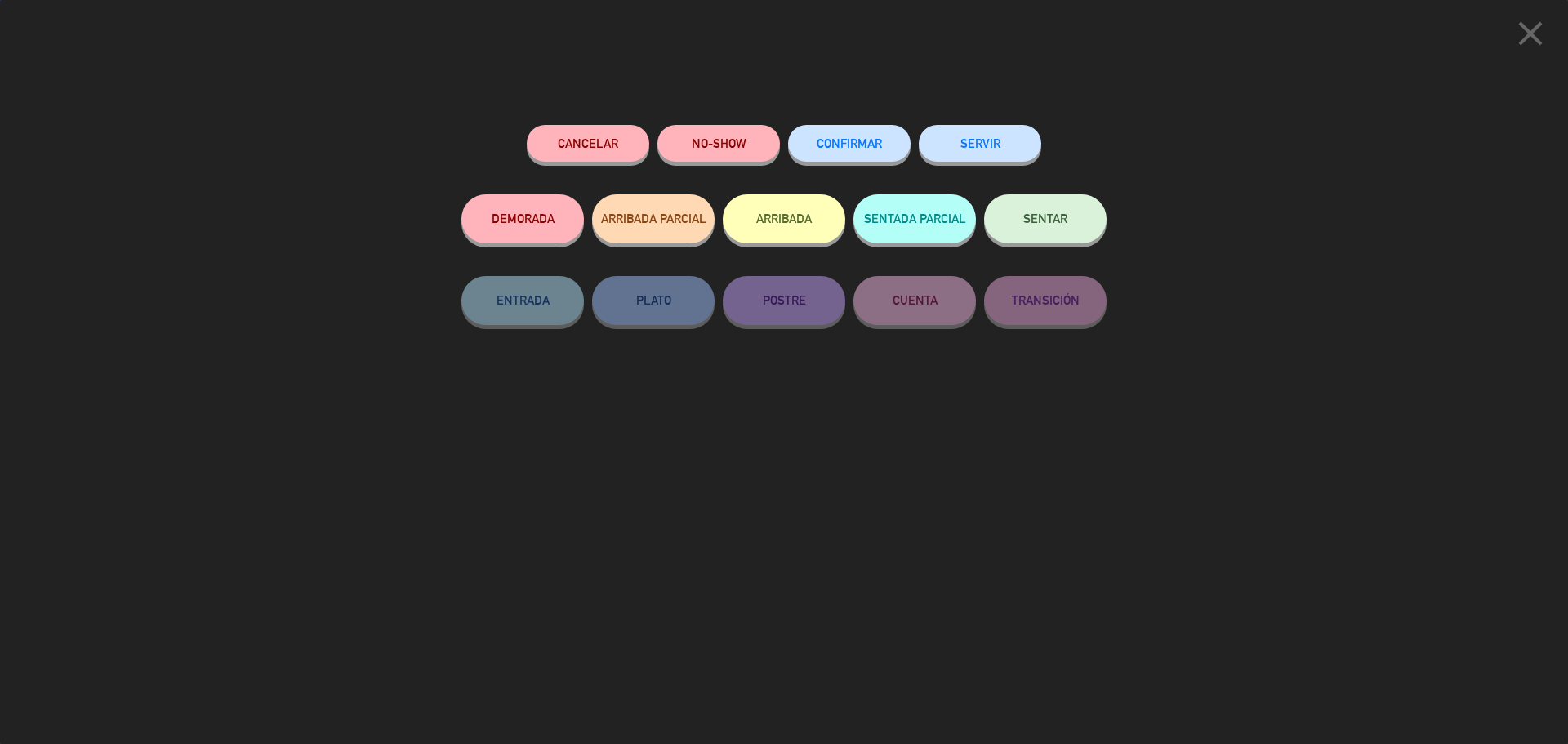
click at [867, 149] on span "CONFIRMAR" at bounding box center [849, 143] width 66 height 13
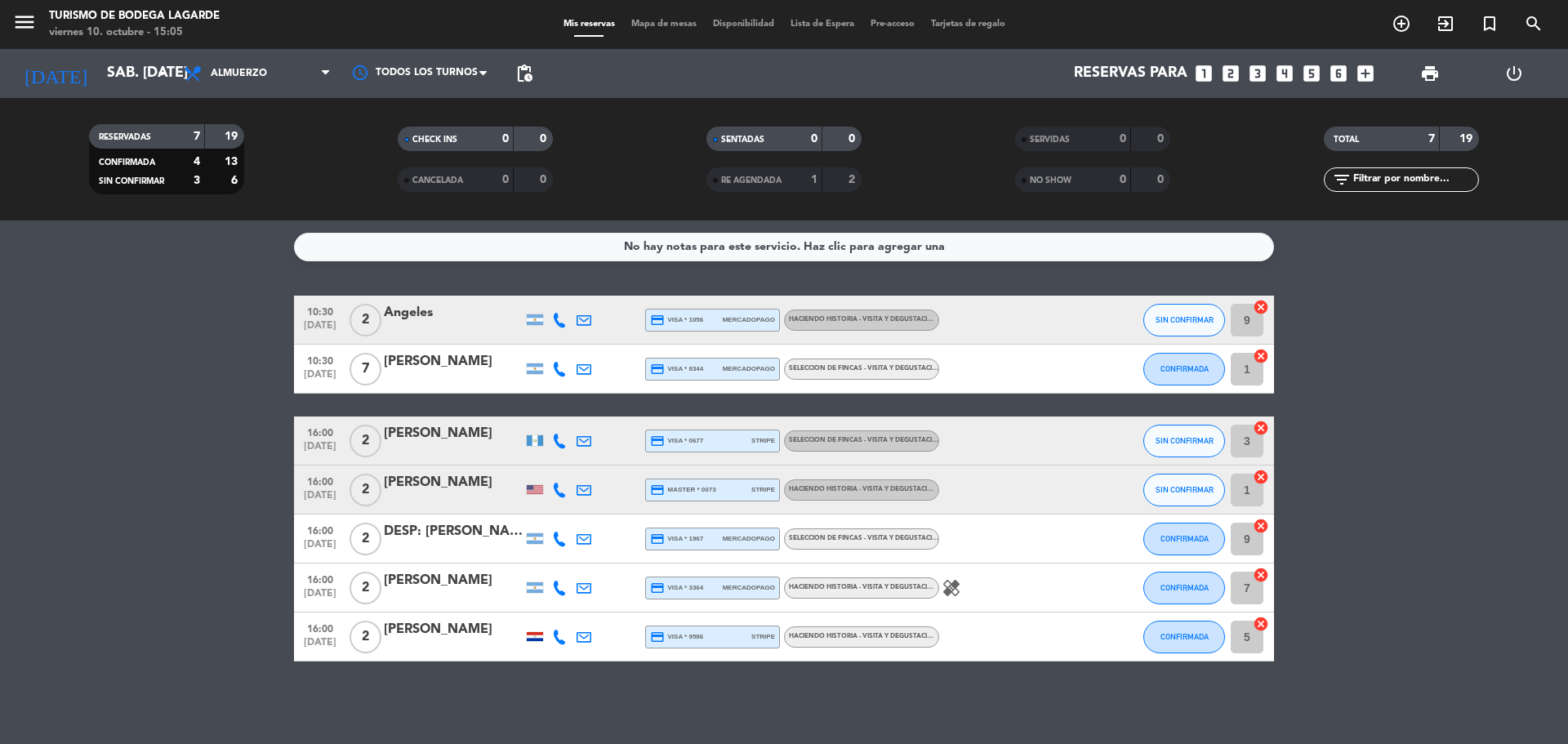
click at [493, 438] on div "[PERSON_NAME]" at bounding box center [453, 434] width 139 height 22
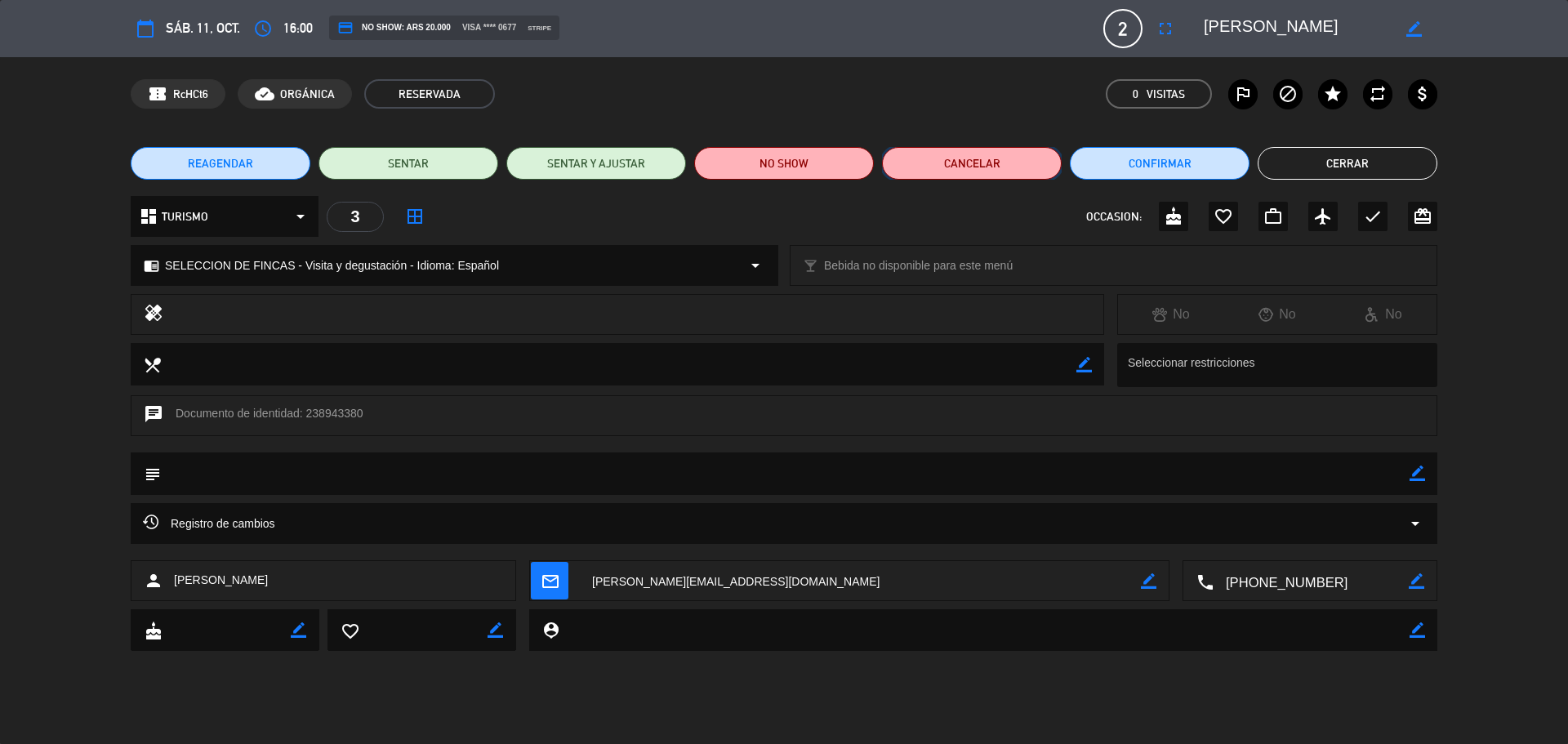
click at [982, 165] on button "Cancelar" at bounding box center [972, 163] width 180 height 32
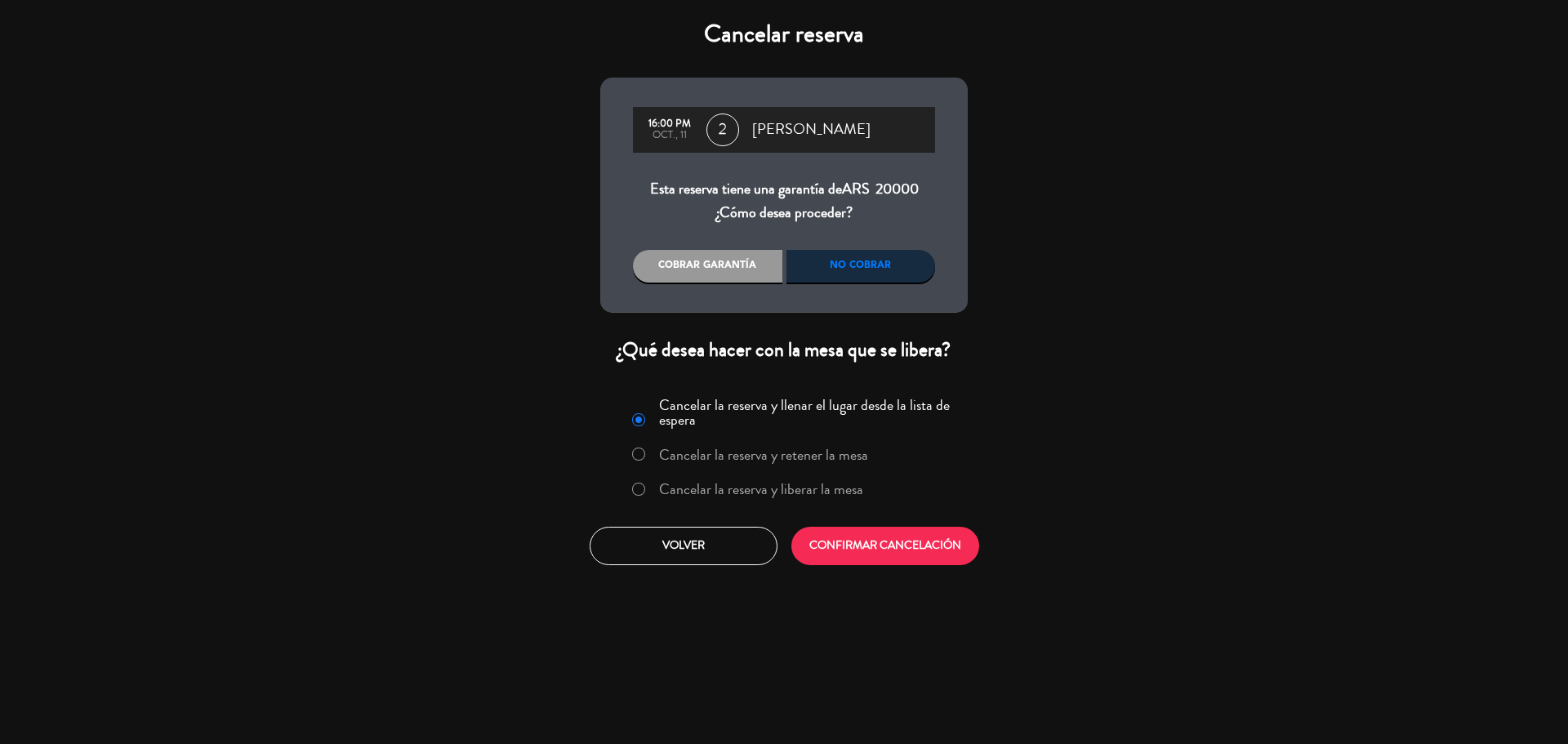
click at [783, 493] on label "Cancelar la reserva y liberar la mesa" at bounding box center [761, 489] width 204 height 14
click at [878, 559] on button "CONFIRMAR CANCELACIÓN" at bounding box center [885, 546] width 188 height 39
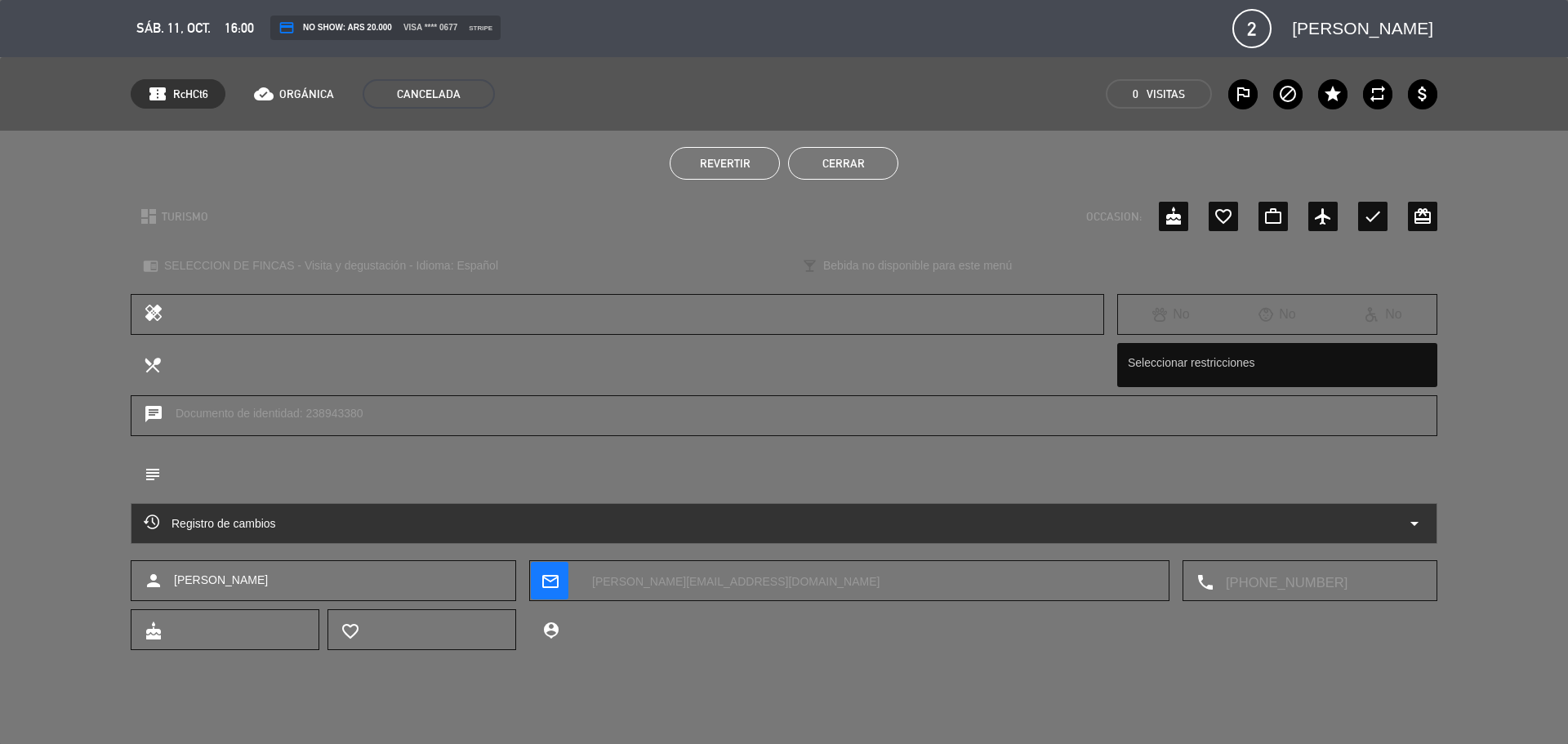
drag, startPoint x: 842, startPoint y: 160, endPoint x: 493, endPoint y: 19, distance: 376.4
click at [842, 161] on button "Cerrar" at bounding box center [843, 163] width 111 height 32
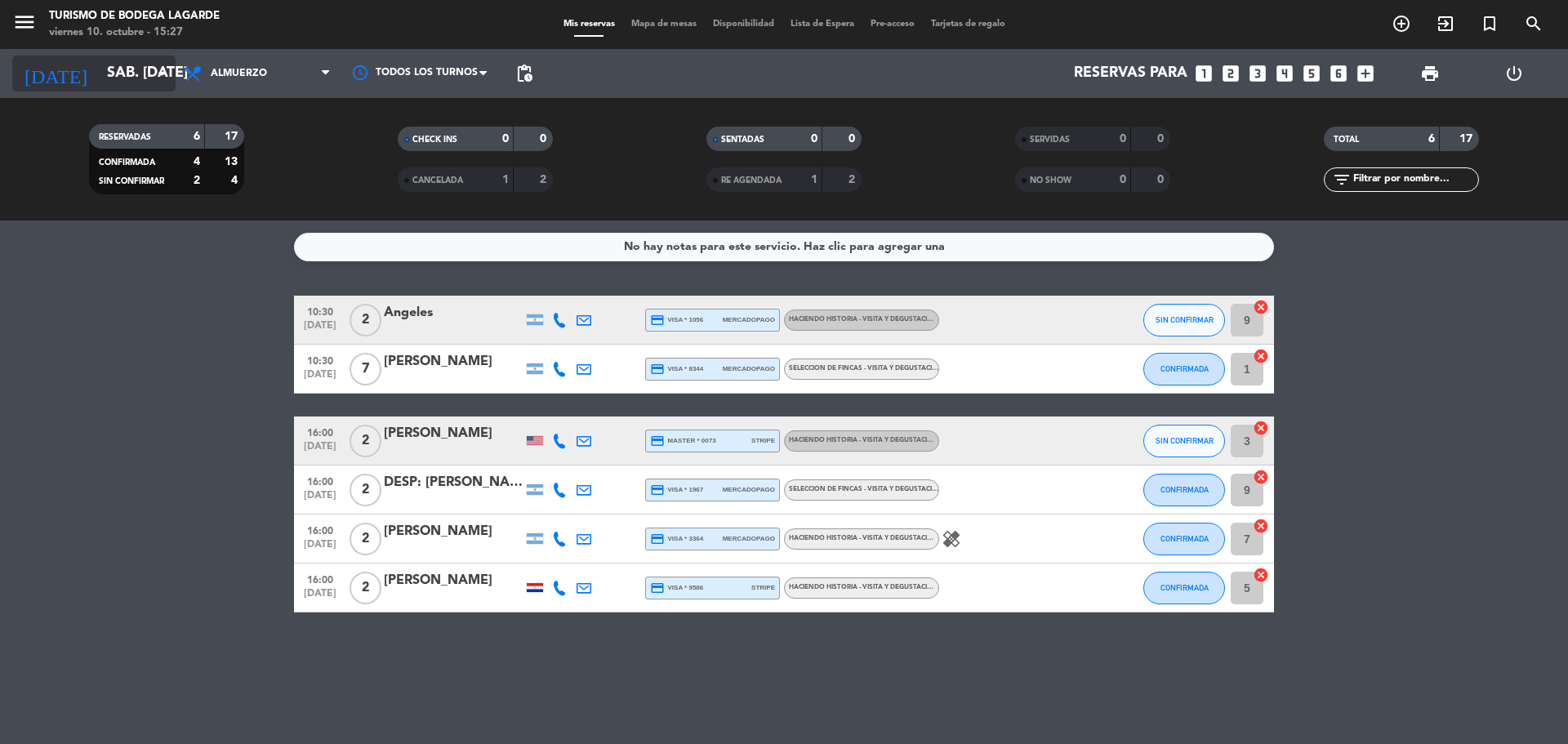
click at [158, 74] on icon "arrow_drop_down" at bounding box center [162, 74] width 20 height 20
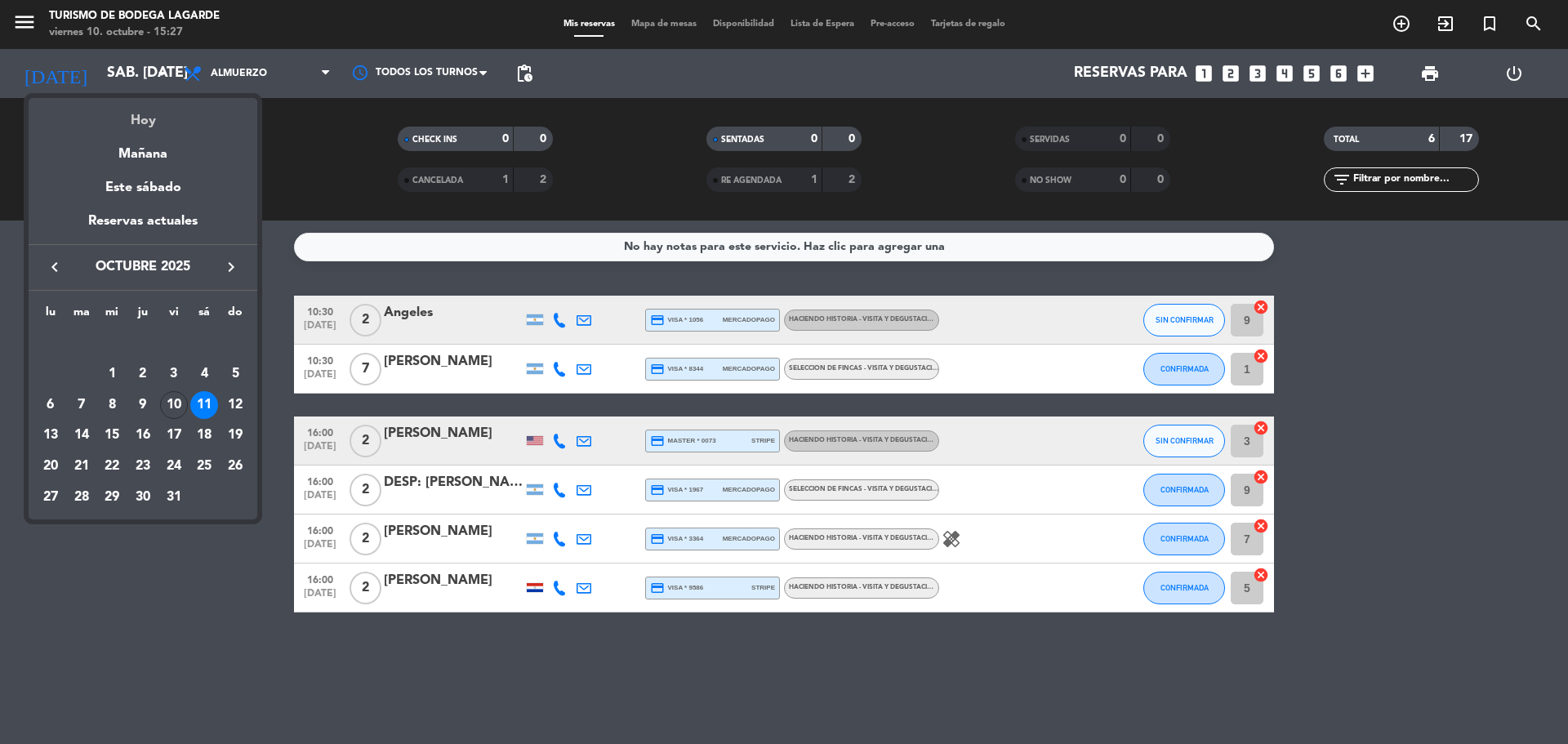
click at [145, 121] on div "Hoy" at bounding box center [143, 114] width 228 height 33
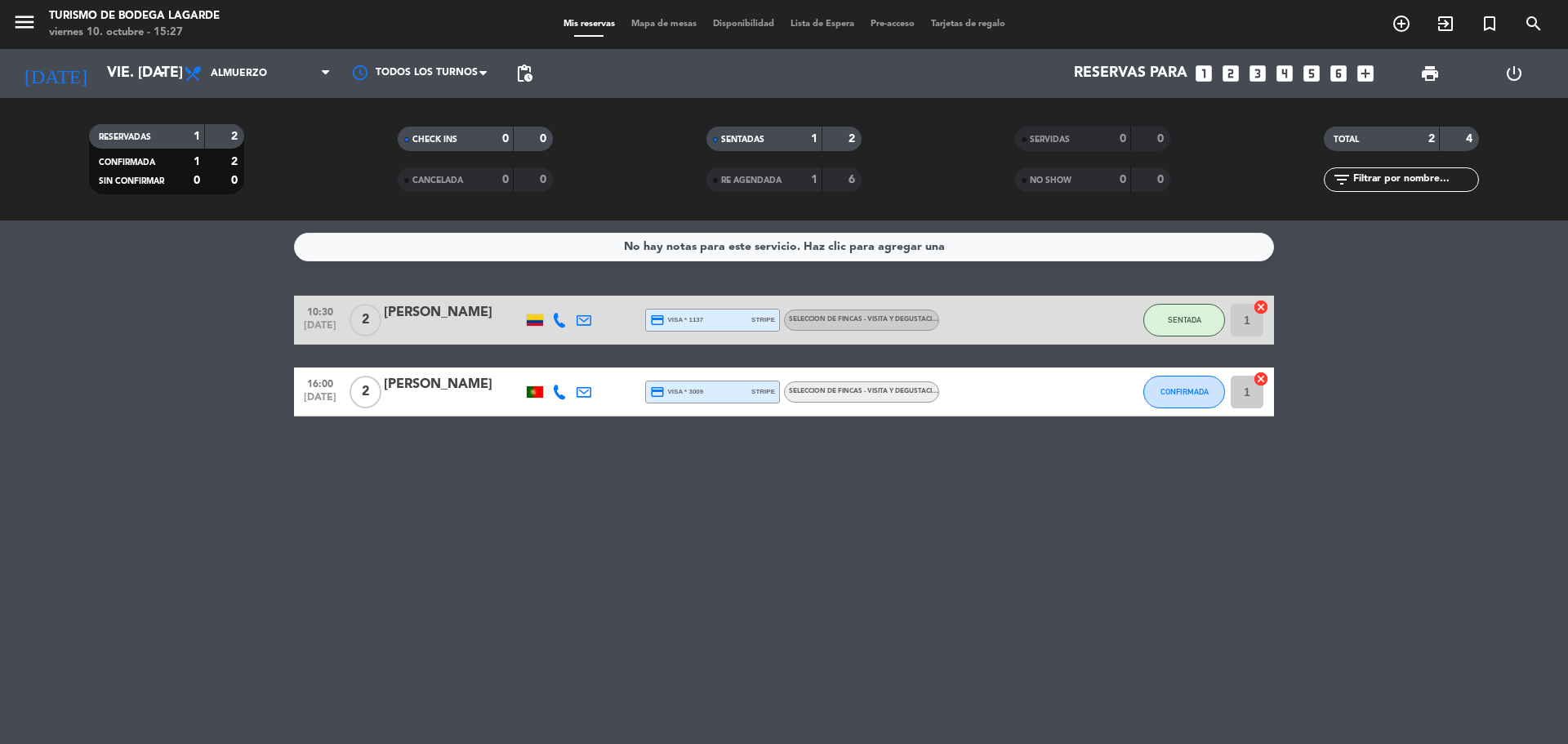
click at [546, 389] on div "16:00 [DATE] 2 Tiago Bonniz credit_card visa * 3009 stripe SELECCION DE FINCAS …" at bounding box center [784, 392] width 981 height 49
click at [535, 392] on div at bounding box center [535, 392] width 16 height 12
click at [533, 392] on div at bounding box center [535, 392] width 16 height 12
click at [161, 85] on input "vie. [DATE]" at bounding box center [193, 74] width 190 height 32
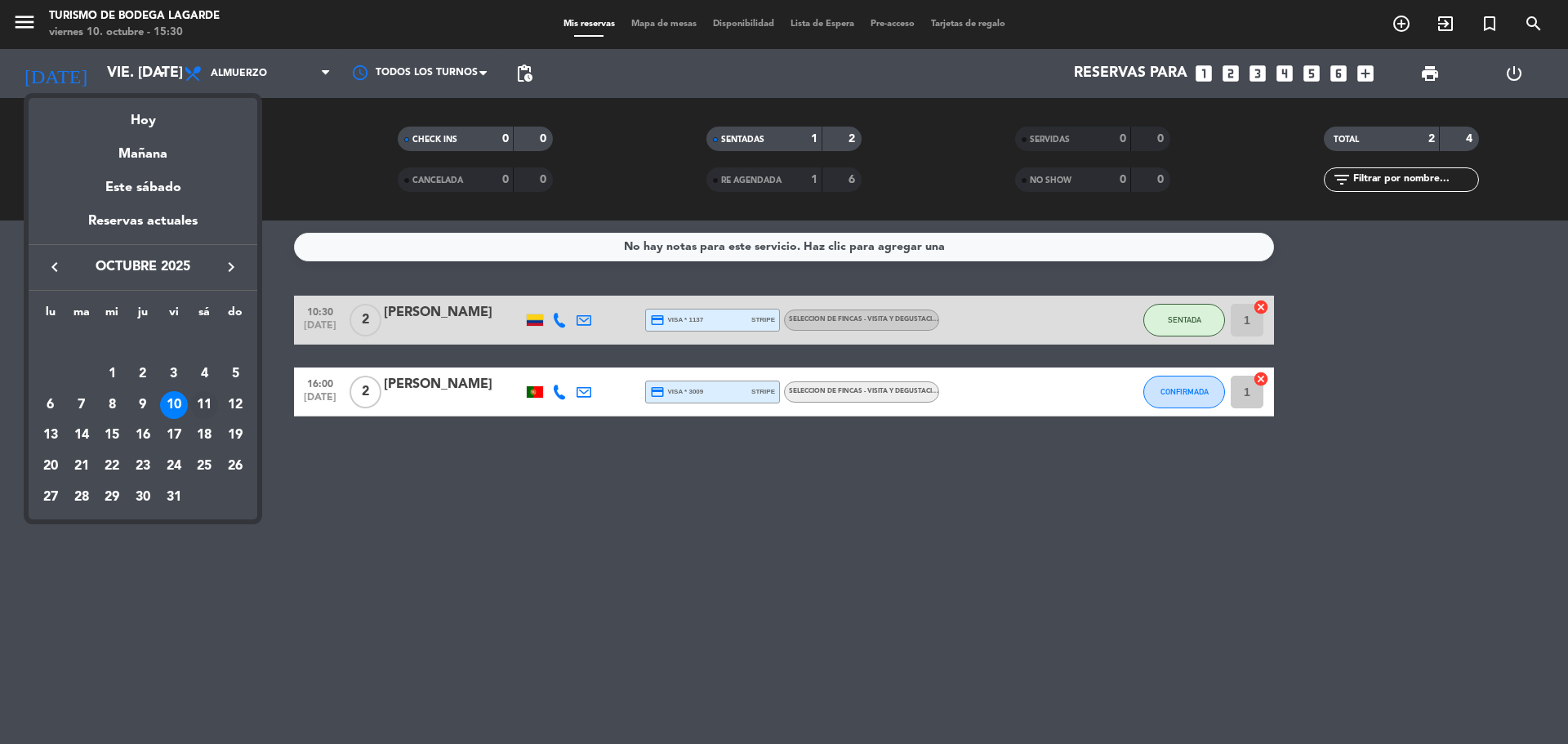
click at [208, 408] on div "11" at bounding box center [204, 405] width 28 height 28
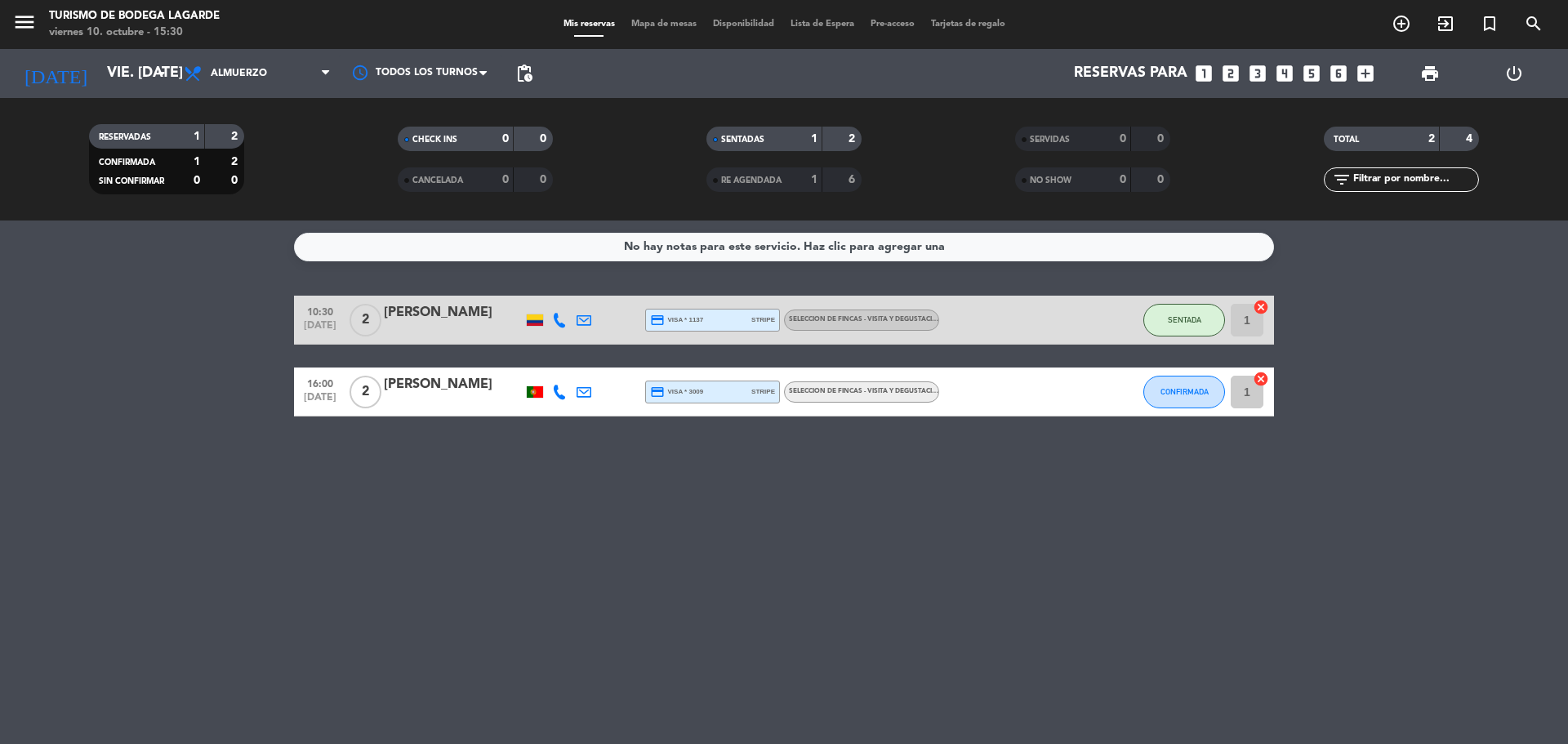
type input "sáb. [DATE]"
